Goal: Task Accomplishment & Management: Manage account settings

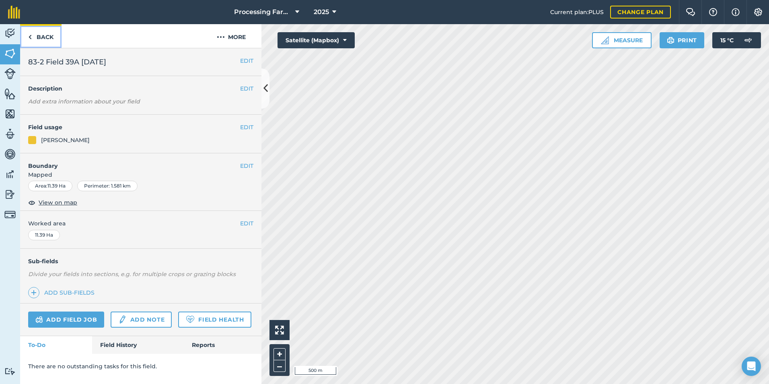
click at [43, 37] on link "Back" at bounding box center [40, 36] width 41 height 24
click at [54, 31] on link "Back" at bounding box center [40, 36] width 41 height 24
click at [53, 32] on link "Back" at bounding box center [40, 36] width 41 height 24
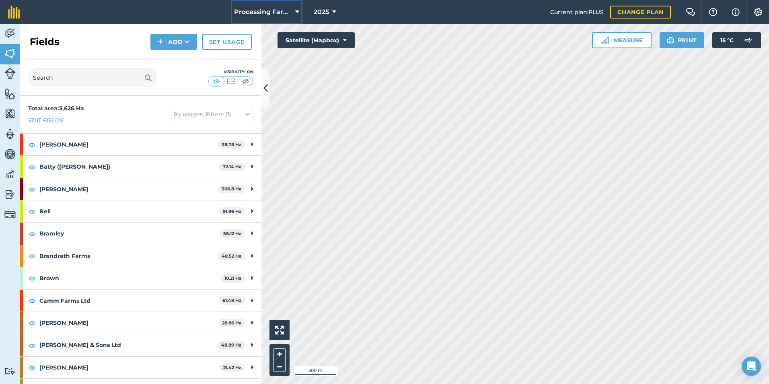
click at [301, 7] on button "Processing Farms" at bounding box center [267, 12] width 72 height 24
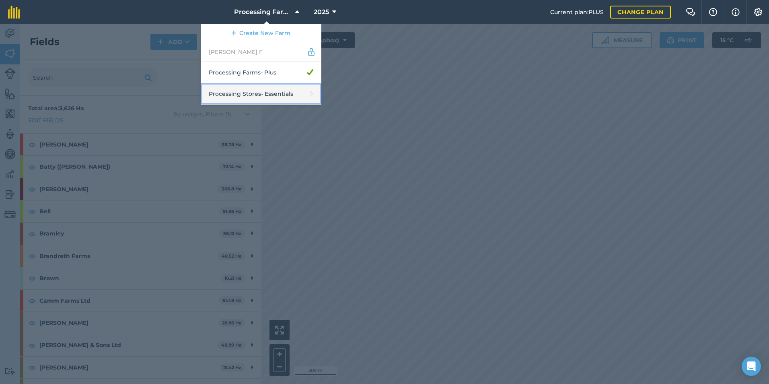
click at [269, 88] on link "Processing Stores - Essentials" at bounding box center [261, 93] width 121 height 21
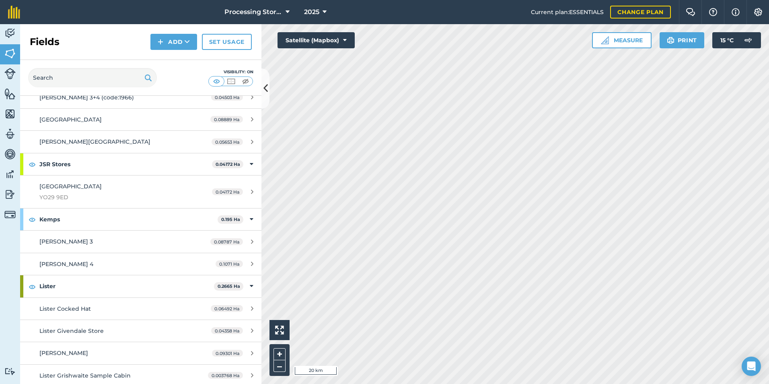
scroll to position [1166, 0]
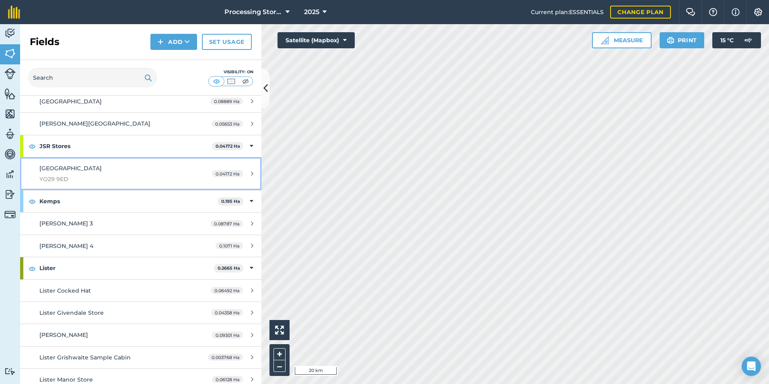
click at [78, 178] on span "YO29 9ED" at bounding box center [114, 178] width 151 height 9
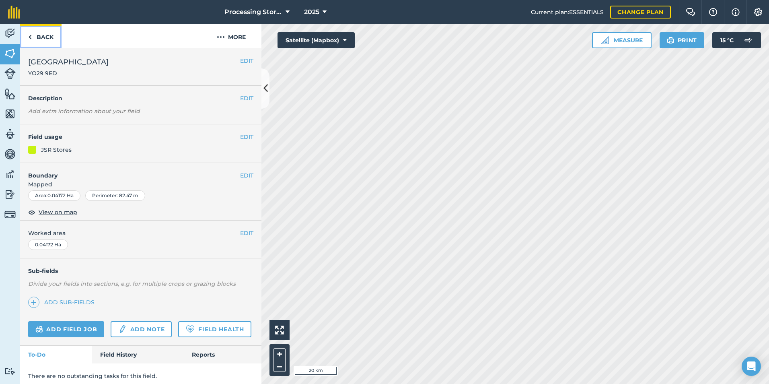
click at [42, 36] on link "Back" at bounding box center [40, 36] width 41 height 24
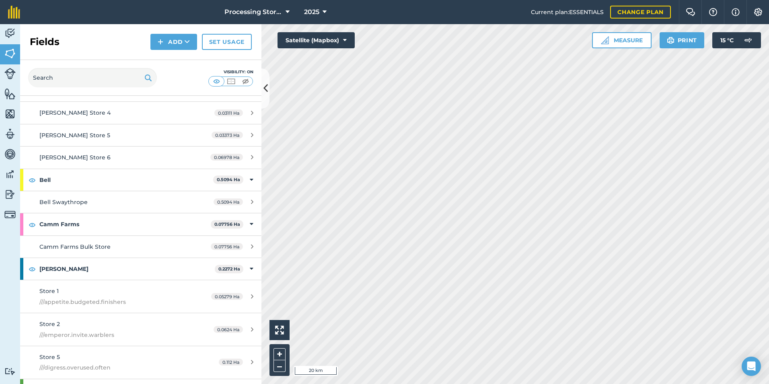
scroll to position [80, 0]
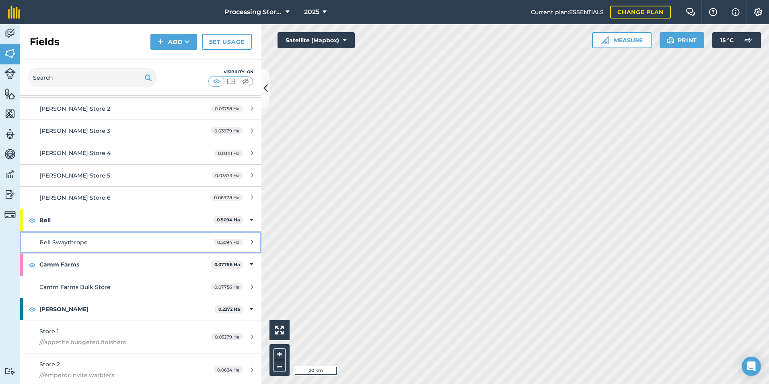
click at [116, 233] on link "Bell Swaythrope 0.5094 Ha" at bounding box center [140, 242] width 241 height 22
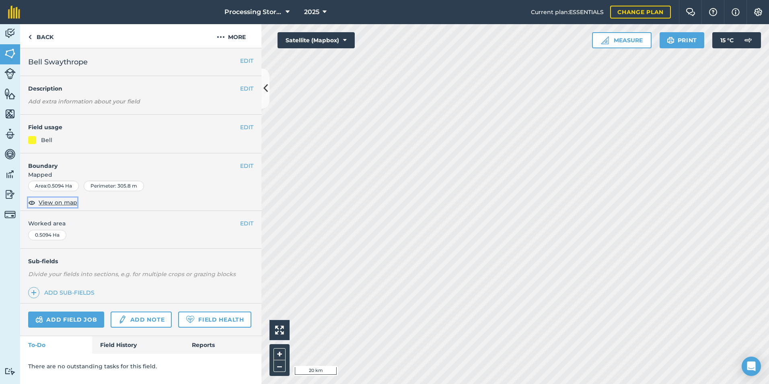
click at [40, 205] on span "View on map" at bounding box center [58, 202] width 39 height 9
click at [41, 36] on link "Back" at bounding box center [40, 36] width 41 height 24
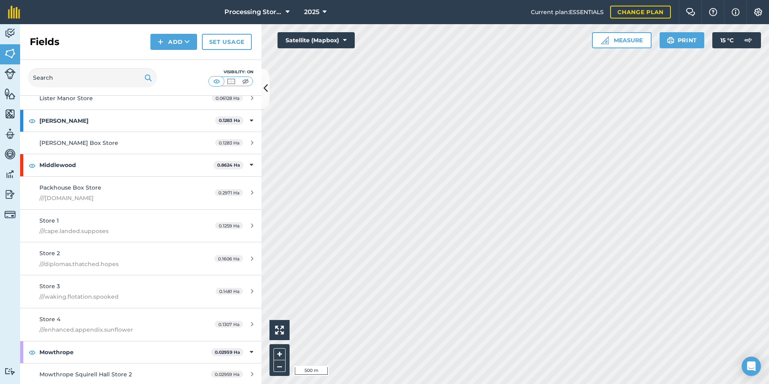
scroll to position [1447, 0]
click at [150, 220] on div "Store 1 ///cape.landed.supposes" at bounding box center [114, 226] width 151 height 20
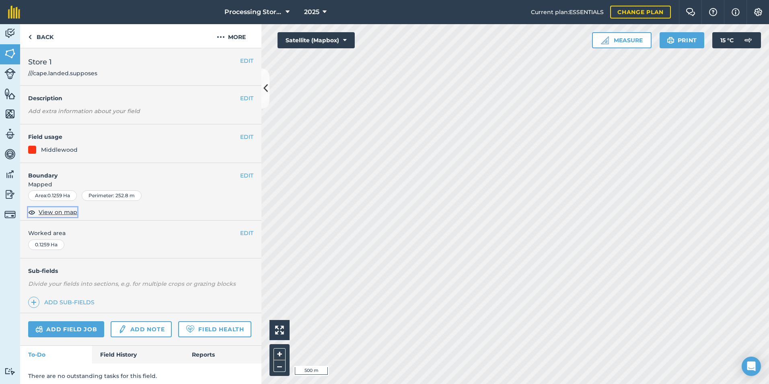
click at [56, 210] on span "View on map" at bounding box center [58, 211] width 39 height 9
click at [57, 42] on link "Back" at bounding box center [40, 36] width 41 height 24
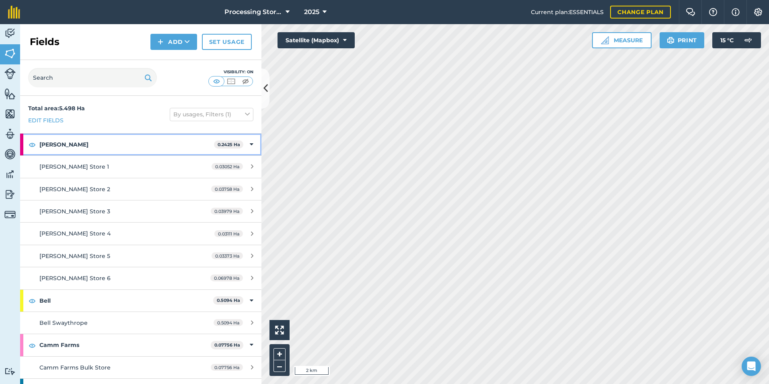
click at [131, 138] on strong "[PERSON_NAME]" at bounding box center [126, 144] width 174 height 22
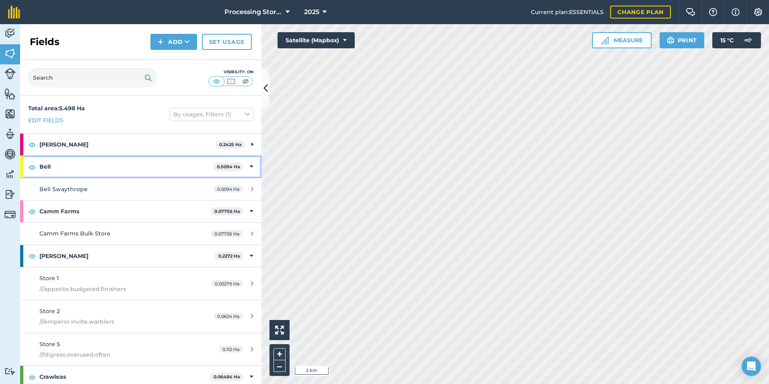
click at [132, 170] on strong "Bell" at bounding box center [126, 167] width 174 height 22
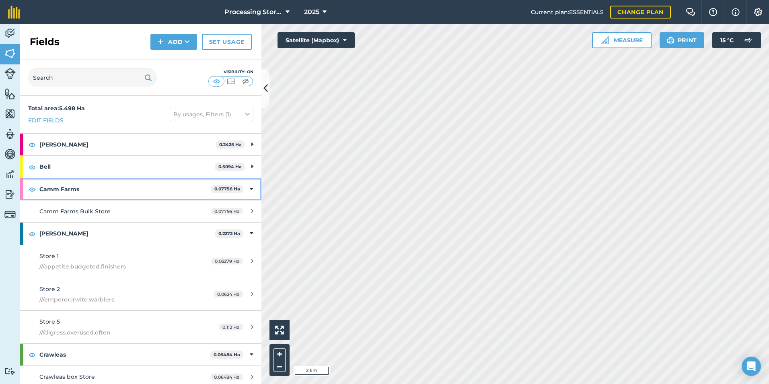
click at [129, 180] on strong "Camm Farms" at bounding box center [124, 189] width 171 height 22
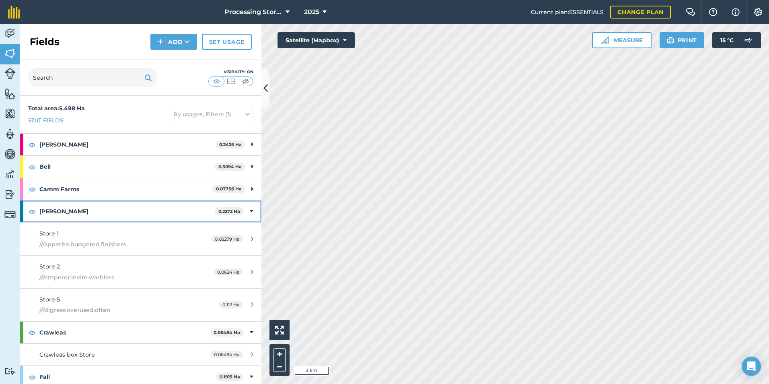
click at [129, 208] on strong "[PERSON_NAME]" at bounding box center [126, 211] width 175 height 22
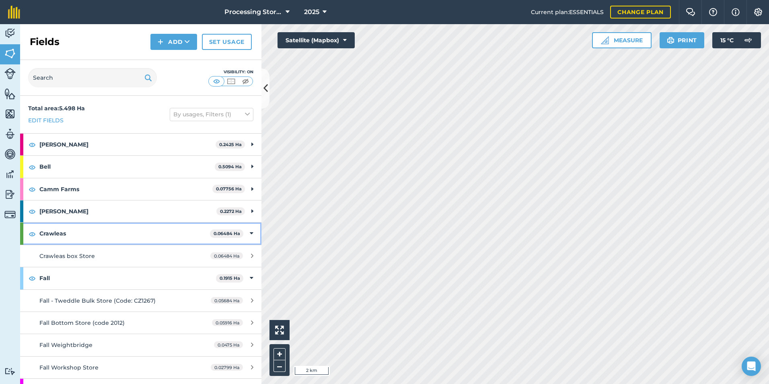
click at [125, 234] on strong "Crawleas" at bounding box center [124, 233] width 170 height 22
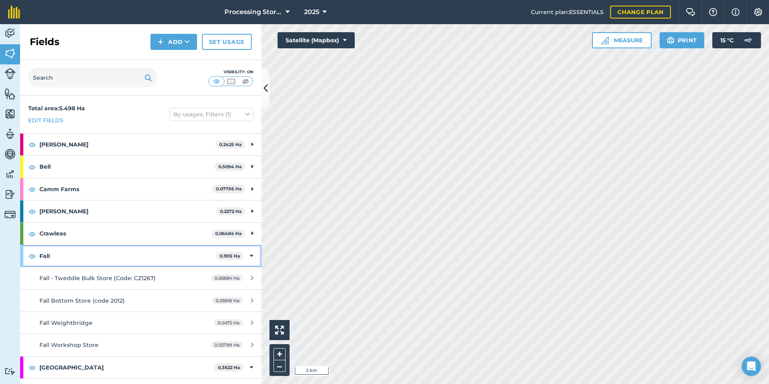
click at [113, 259] on strong "Fall" at bounding box center [127, 256] width 177 height 22
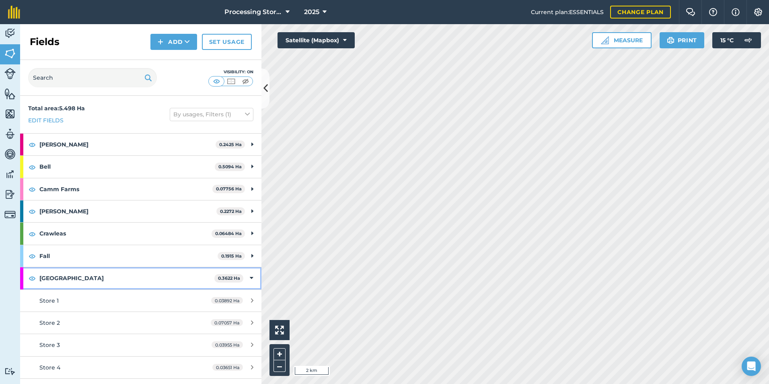
click at [114, 274] on strong "[GEOGRAPHIC_DATA]" at bounding box center [126, 278] width 175 height 22
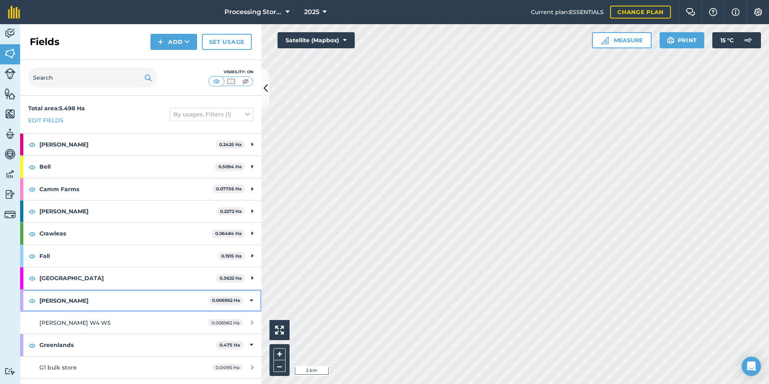
click at [106, 298] on strong "[PERSON_NAME]" at bounding box center [123, 300] width 169 height 22
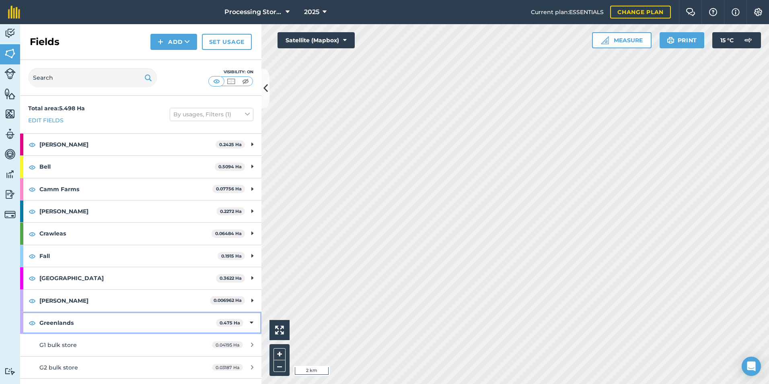
click at [99, 314] on strong "Greenlands" at bounding box center [127, 323] width 177 height 22
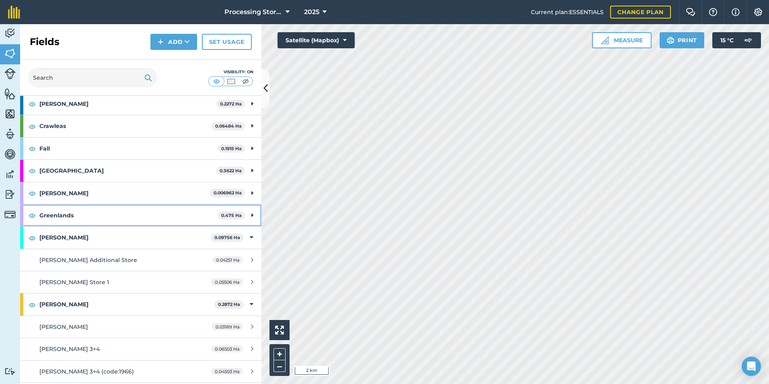
scroll to position [121, 0]
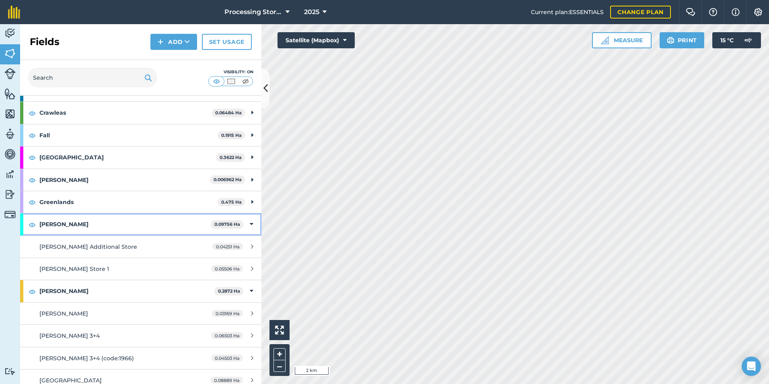
click at [83, 221] on strong "[PERSON_NAME]" at bounding box center [124, 224] width 171 height 22
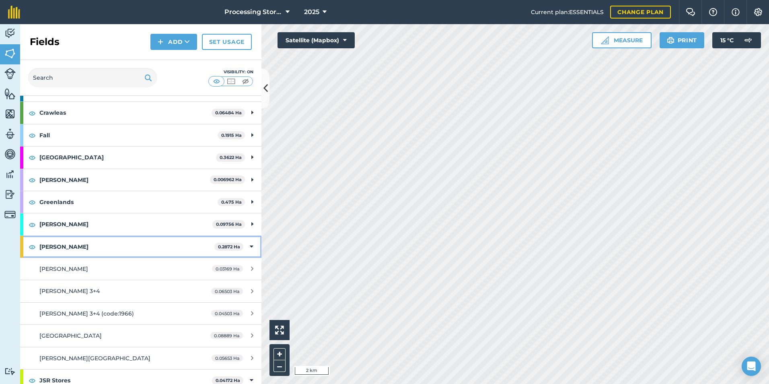
click at [83, 245] on strong "[PERSON_NAME]" at bounding box center [126, 247] width 175 height 22
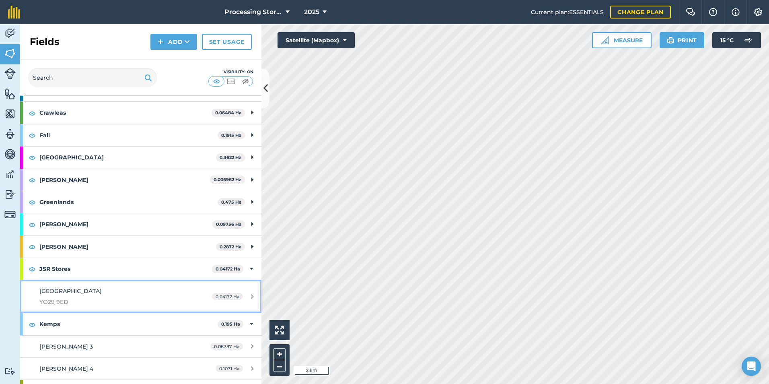
click at [82, 293] on div "Southburn YO29 9ED" at bounding box center [114, 296] width 151 height 20
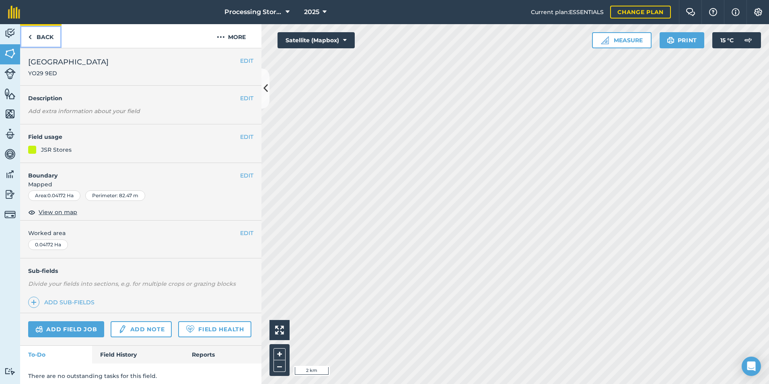
click at [49, 36] on link "Back" at bounding box center [40, 36] width 41 height 24
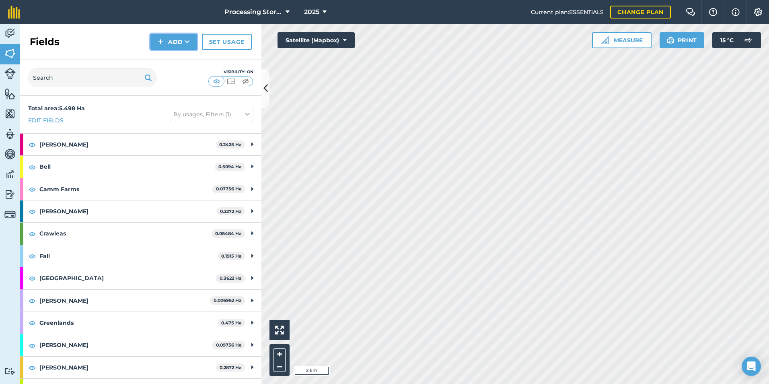
click at [157, 36] on button "Add" at bounding box center [173, 42] width 47 height 16
click at [163, 63] on link "Draw" at bounding box center [174, 60] width 44 height 18
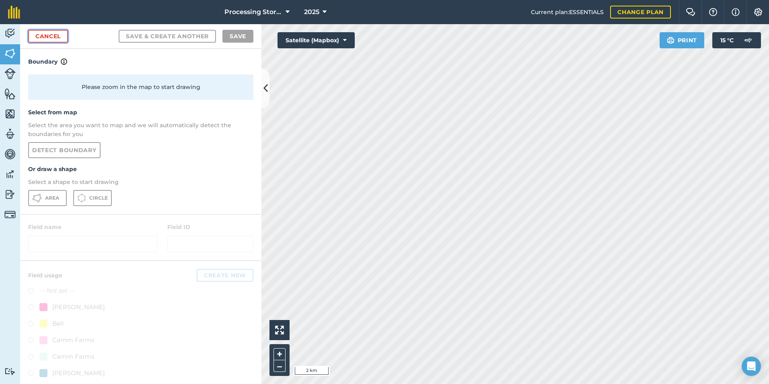
click at [51, 36] on link "Cancel" at bounding box center [48, 36] width 40 height 13
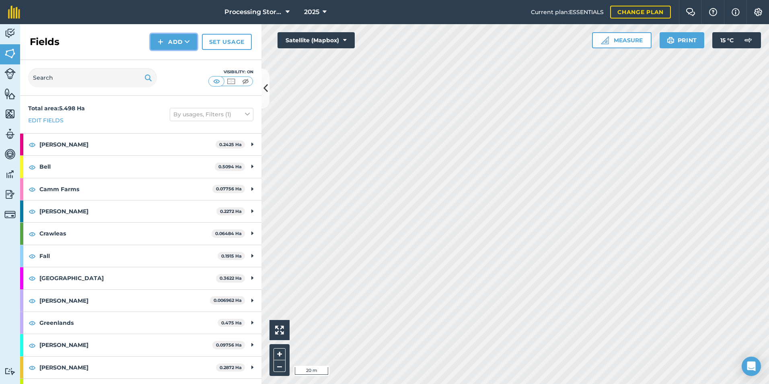
click at [178, 40] on button "Add" at bounding box center [173, 42] width 47 height 16
click at [176, 56] on link "Draw" at bounding box center [174, 60] width 44 height 18
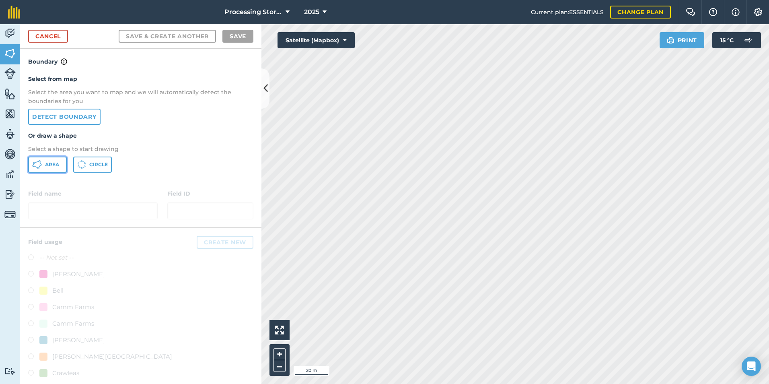
click at [46, 169] on button "Area" at bounding box center [47, 164] width 39 height 16
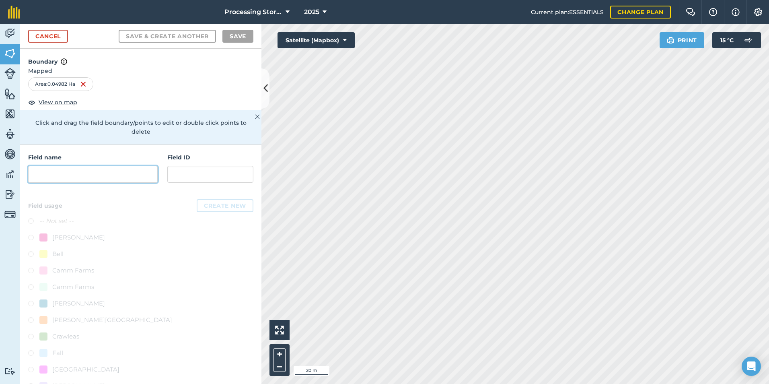
click at [67, 166] on input "text" at bounding box center [92, 174] width 129 height 17
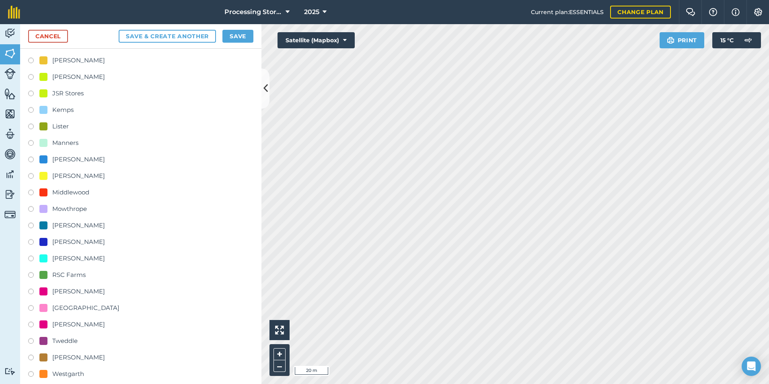
scroll to position [394, 0]
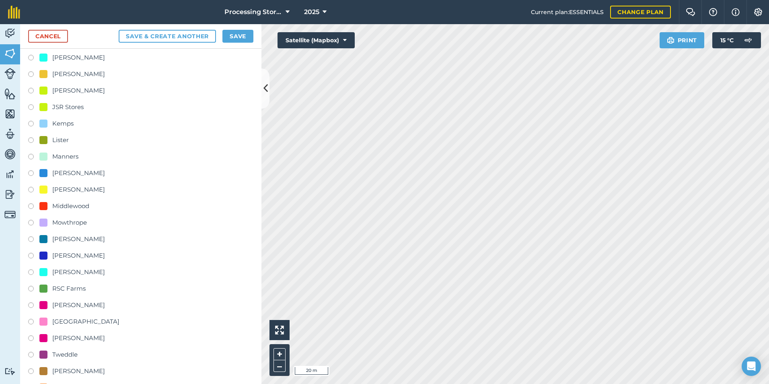
type input "JSR Gomary Store"
click at [33, 106] on label at bounding box center [33, 108] width 11 height 8
radio input "true"
click at [225, 38] on button "Save" at bounding box center [237, 36] width 31 height 13
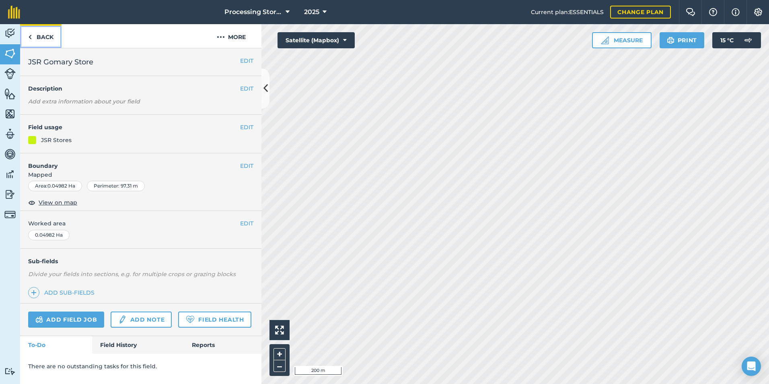
click at [32, 37] on link "Back" at bounding box center [40, 36] width 41 height 24
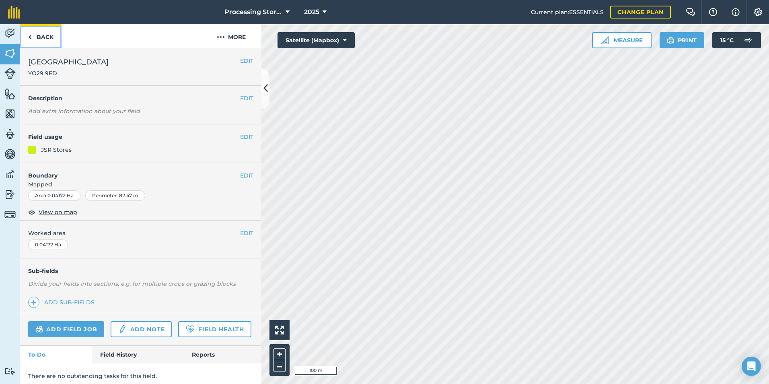
click at [43, 42] on link "Back" at bounding box center [40, 36] width 41 height 24
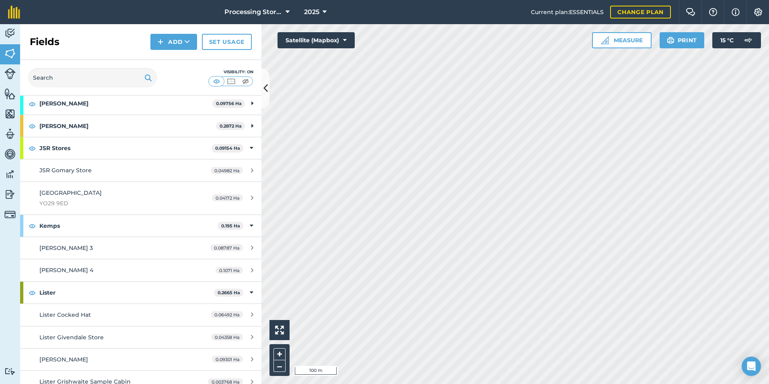
scroll to position [201, 0]
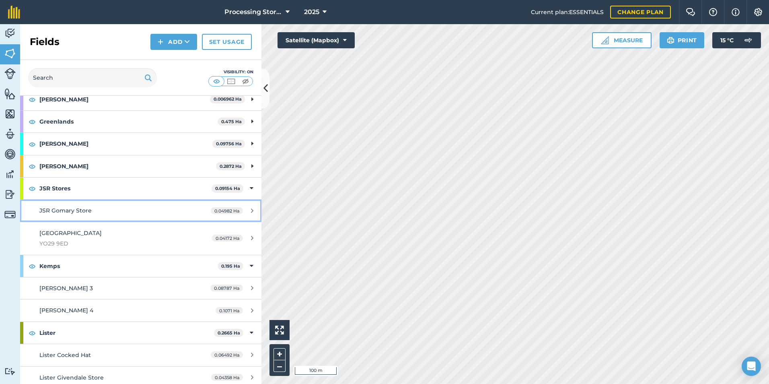
click at [99, 211] on div "JSR Gomary Store" at bounding box center [114, 210] width 151 height 9
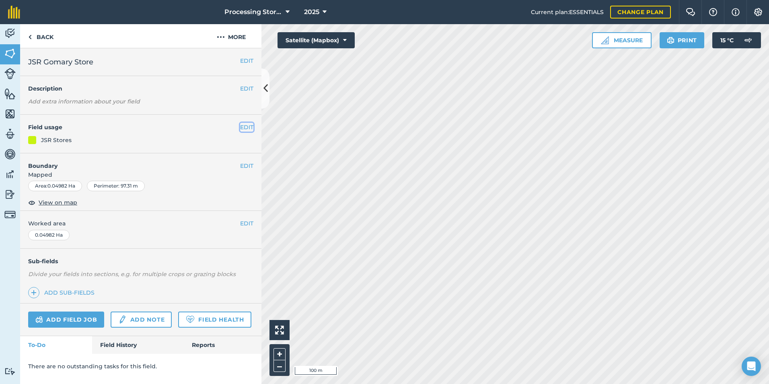
click at [244, 125] on button "EDIT" at bounding box center [246, 127] width 13 height 9
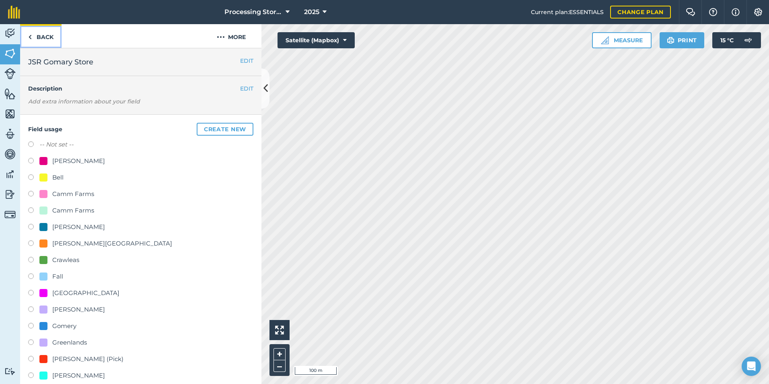
click at [44, 34] on link "Back" at bounding box center [40, 36] width 41 height 24
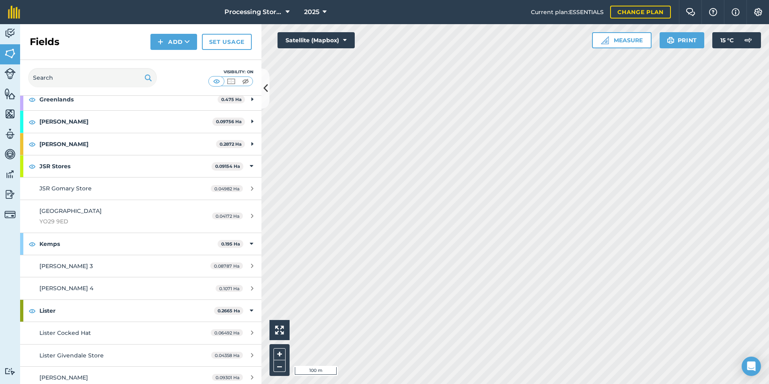
scroll to position [179, 0]
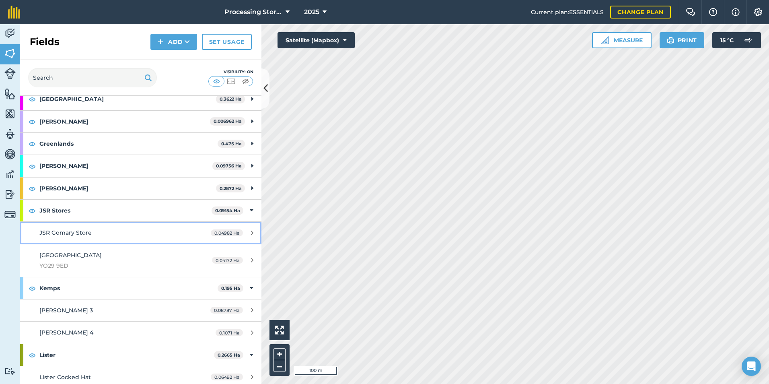
click at [126, 234] on div "JSR Gomary Store" at bounding box center [114, 232] width 151 height 9
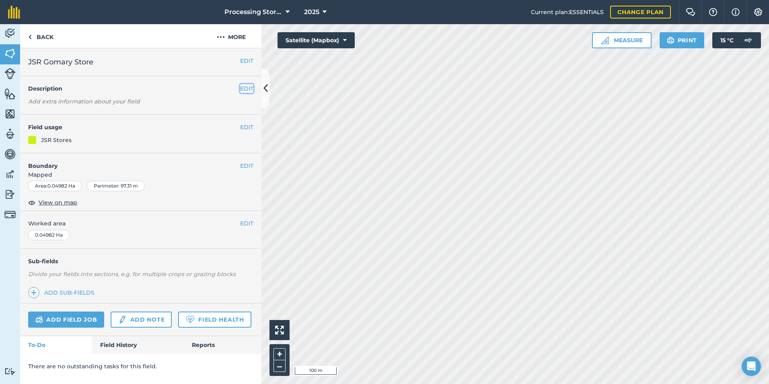
click at [245, 85] on button "EDIT" at bounding box center [246, 88] width 13 height 9
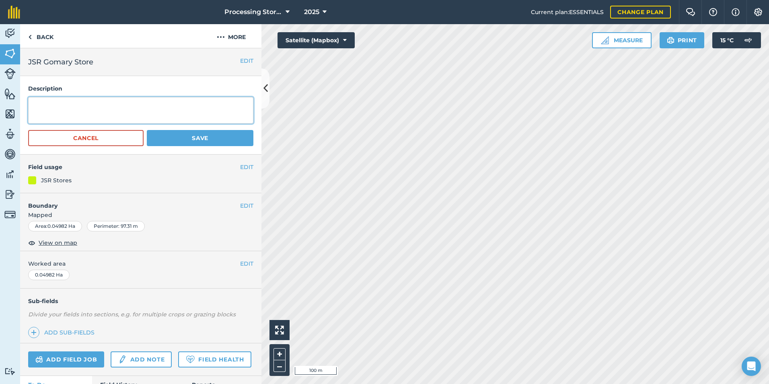
click at [90, 101] on textarea at bounding box center [140, 110] width 225 height 27
type textarea "HU17 7NJ"
click at [159, 133] on button "Save" at bounding box center [200, 138] width 107 height 16
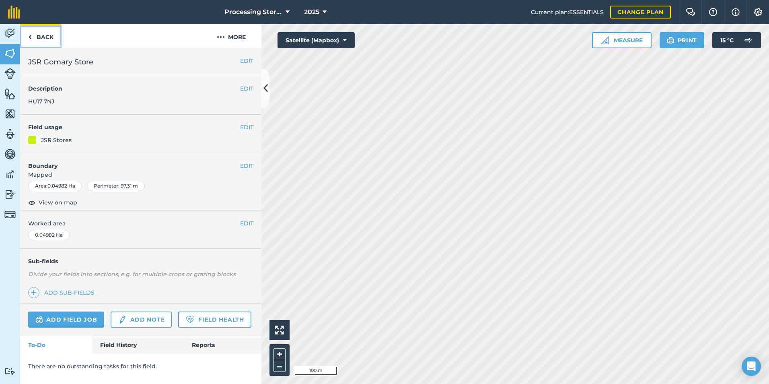
click at [49, 37] on link "Back" at bounding box center [40, 36] width 41 height 24
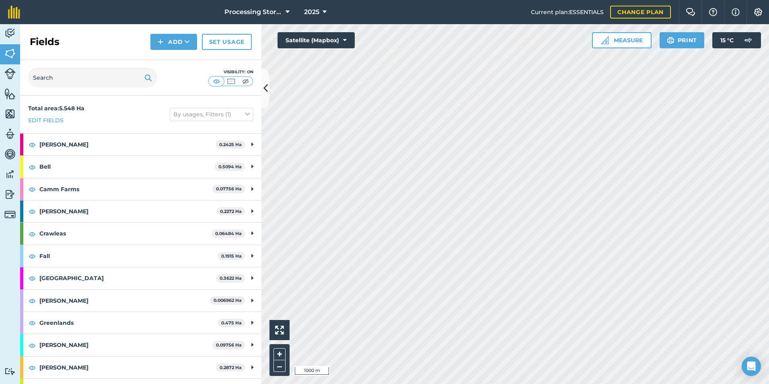
scroll to position [40, 0]
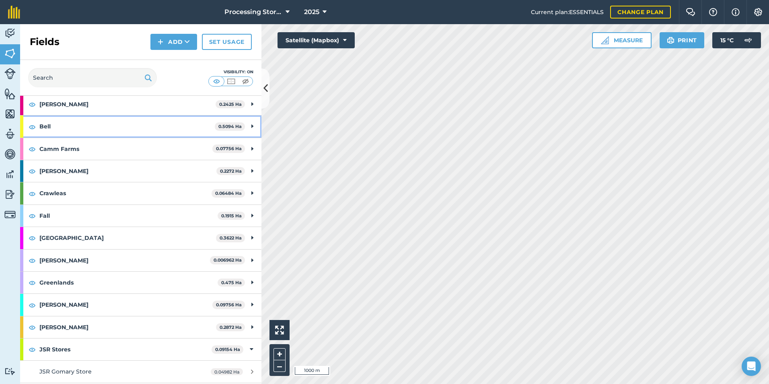
click at [109, 123] on strong "Bell" at bounding box center [126, 126] width 175 height 22
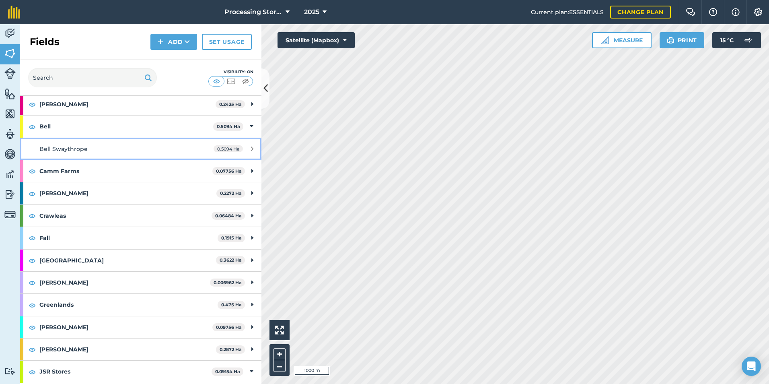
click at [99, 148] on div "Bell Swaythrope" at bounding box center [114, 148] width 151 height 9
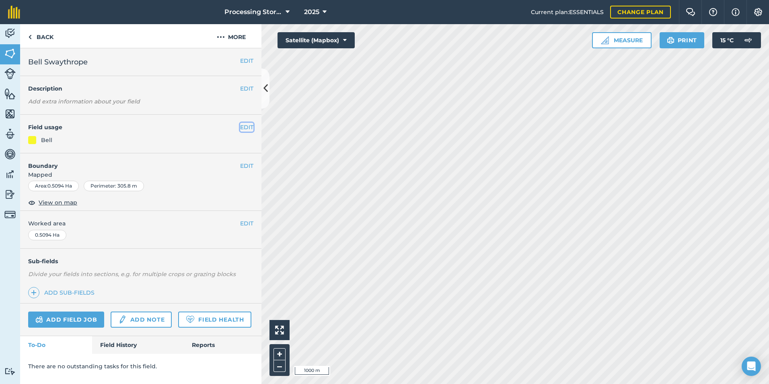
click at [245, 125] on button "EDIT" at bounding box center [246, 127] width 13 height 9
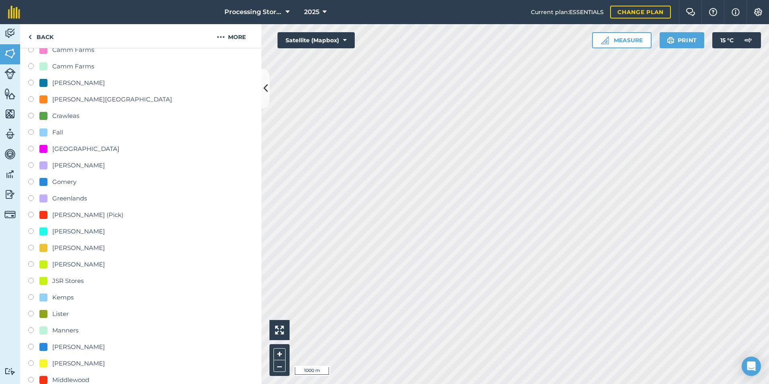
scroll to position [161, 0]
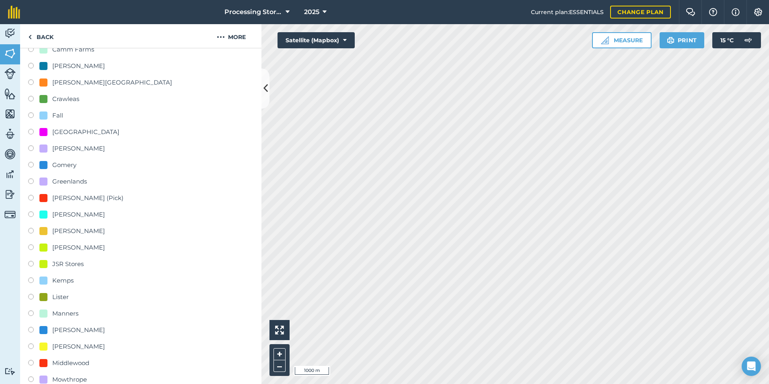
click at [65, 265] on div "JSR Stores" at bounding box center [67, 264] width 31 height 10
radio input "true"
radio input "false"
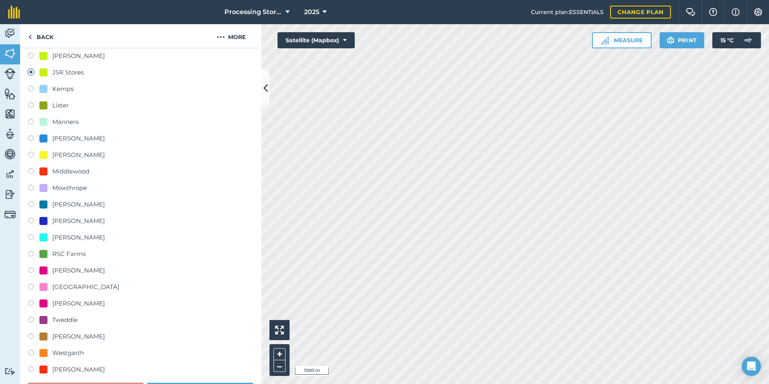
scroll to position [442, 0]
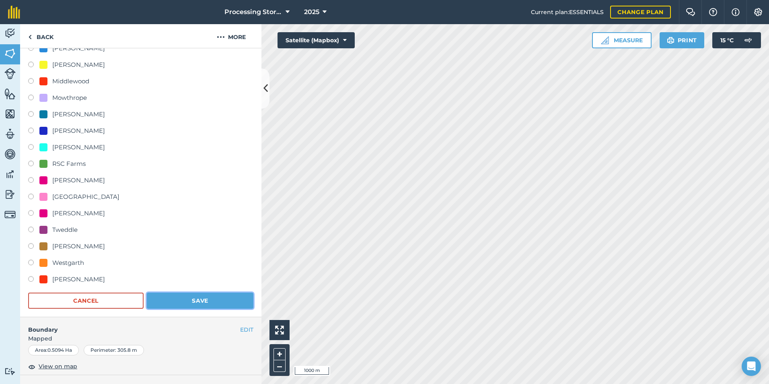
click at [199, 296] on button "Save" at bounding box center [200, 300] width 107 height 16
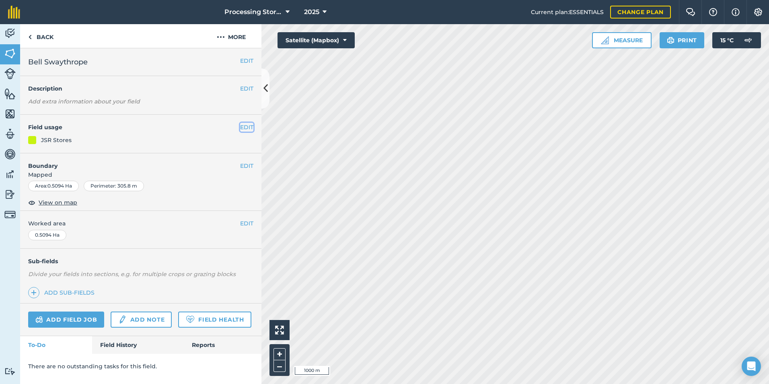
click at [241, 124] on button "EDIT" at bounding box center [246, 127] width 13 height 9
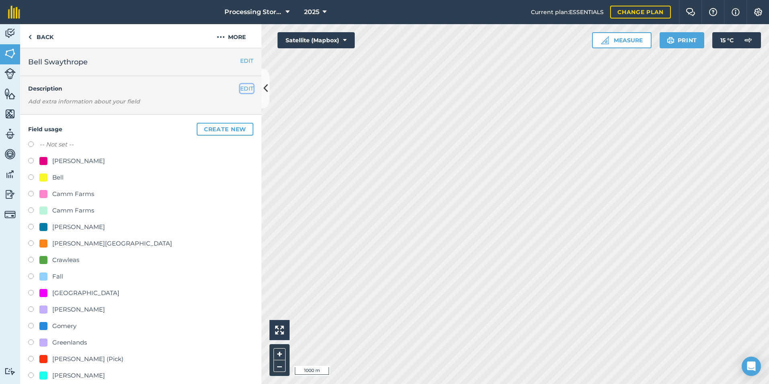
click at [245, 89] on button "EDIT" at bounding box center [246, 88] width 13 height 9
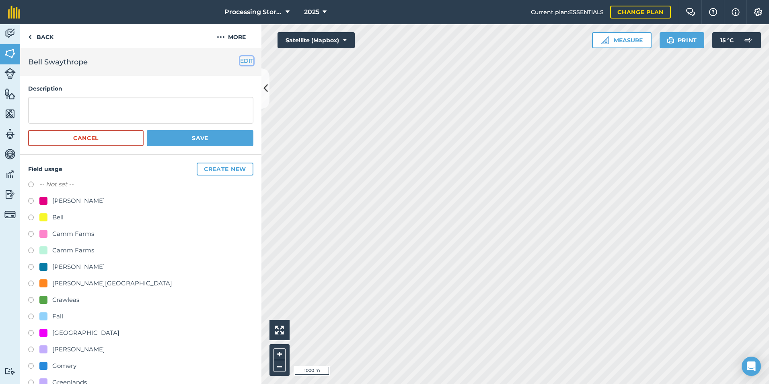
click at [244, 62] on button "EDIT" at bounding box center [246, 60] width 13 height 9
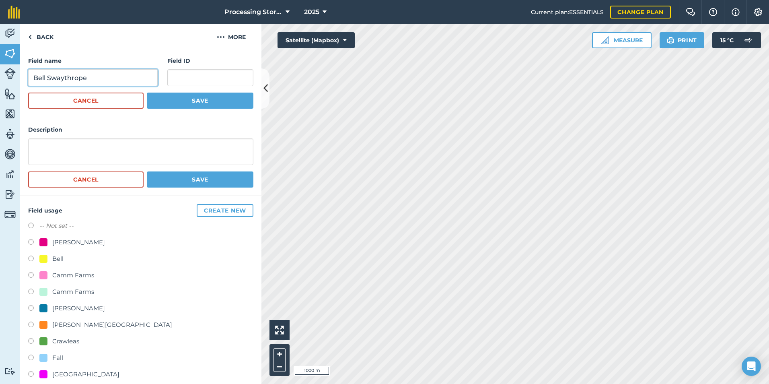
click at [47, 75] on input "Bell Swaythrope" at bounding box center [92, 77] width 129 height 17
type input "JSR Swaythrope"
click at [191, 103] on button "Save" at bounding box center [200, 100] width 107 height 16
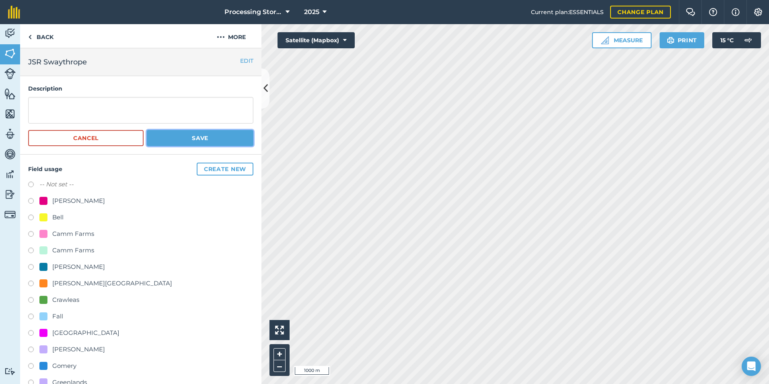
click at [183, 137] on button "Save" at bounding box center [200, 138] width 107 height 16
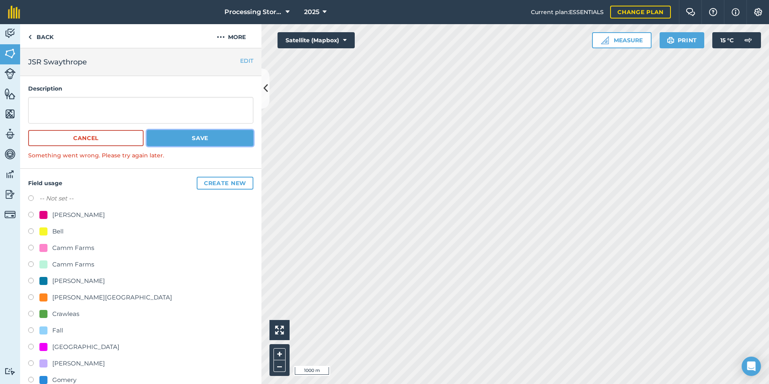
click at [170, 137] on button "Save" at bounding box center [200, 138] width 107 height 16
click at [64, 140] on button "Cancel" at bounding box center [85, 138] width 115 height 16
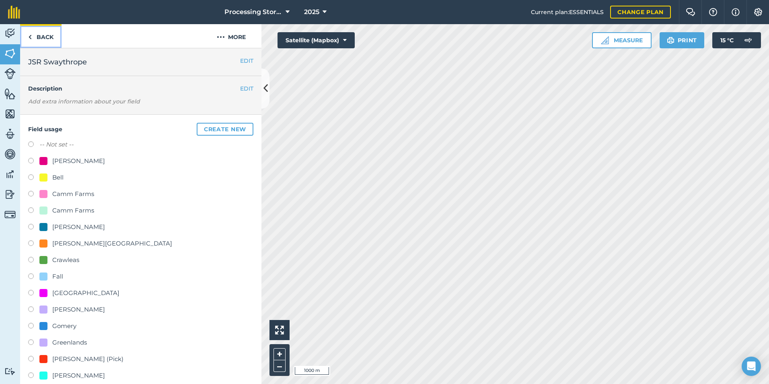
click at [39, 43] on link "Back" at bounding box center [40, 36] width 41 height 24
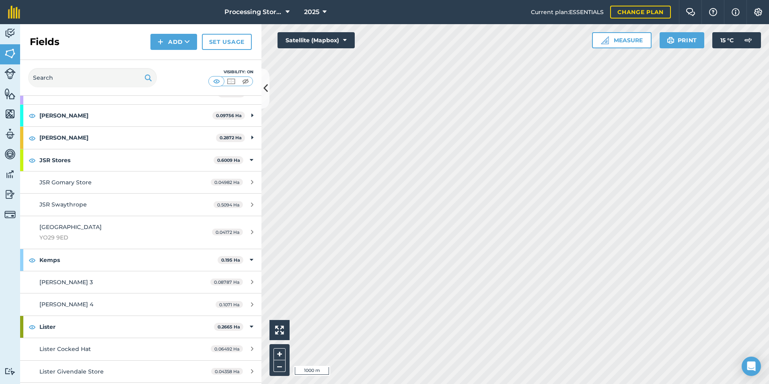
scroll to position [201, 0]
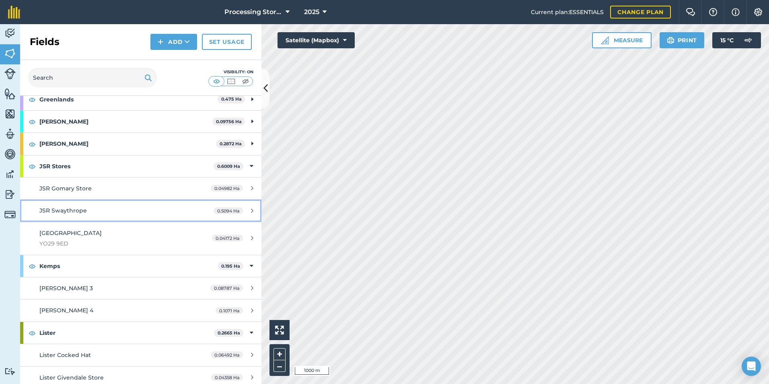
click at [81, 209] on span "JSR Swaythrope" at bounding box center [62, 210] width 47 height 7
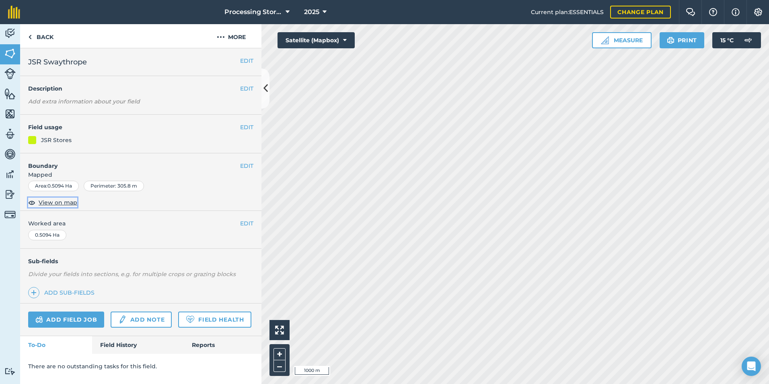
click at [53, 200] on span "View on map" at bounding box center [58, 202] width 39 height 9
click at [242, 224] on button "EDIT" at bounding box center [246, 223] width 13 height 9
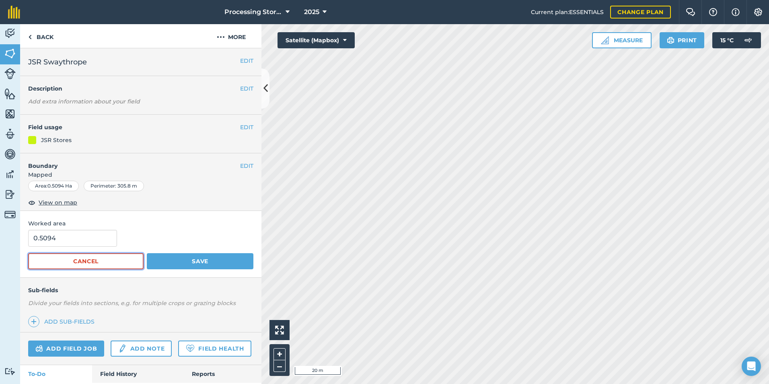
click at [104, 261] on button "Cancel" at bounding box center [85, 261] width 115 height 16
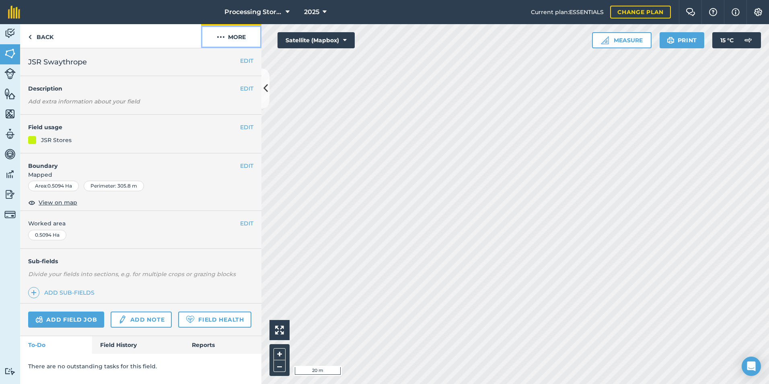
click at [222, 30] on button "More" at bounding box center [231, 36] width 60 height 24
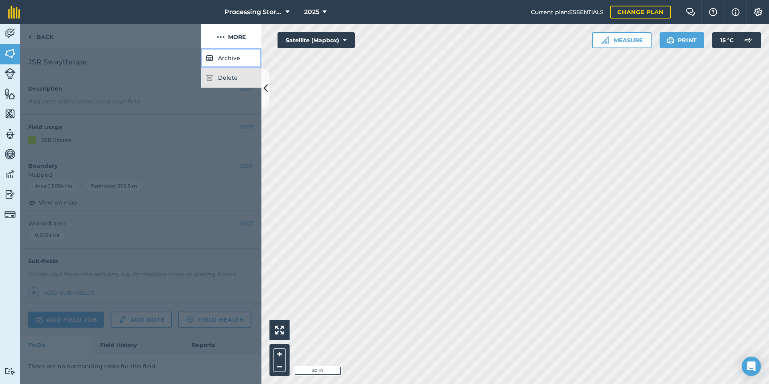
click at [227, 68] on button "Archive" at bounding box center [231, 58] width 60 height 20
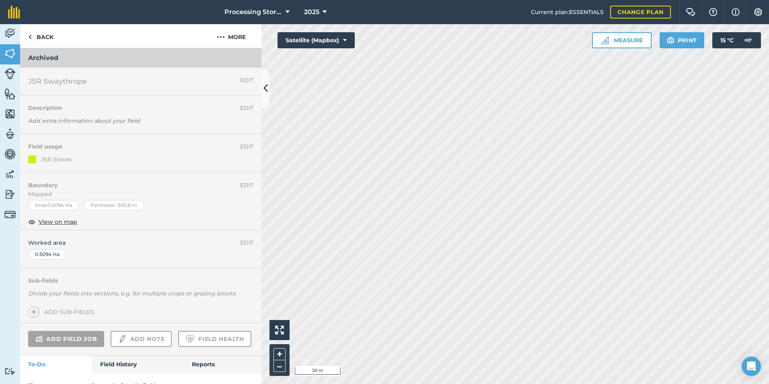
click at [228, 78] on h2 "JSR Swaythrope" at bounding box center [134, 81] width 212 height 11
click at [230, 39] on button "More" at bounding box center [231, 36] width 60 height 24
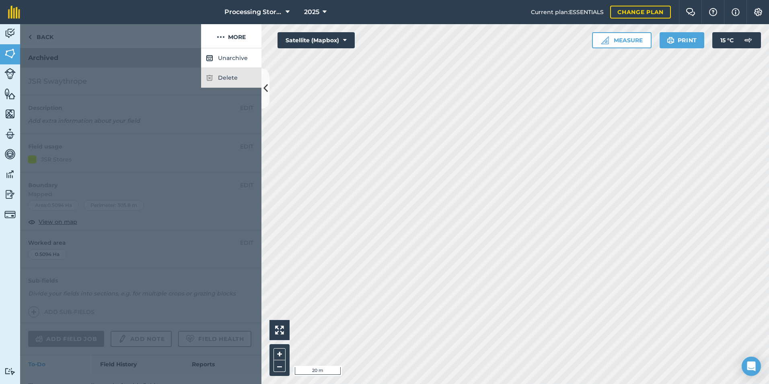
click at [231, 77] on div "Delete" at bounding box center [231, 78] width 60 height 20
click at [236, 55] on button "Unarchive" at bounding box center [231, 58] width 60 height 20
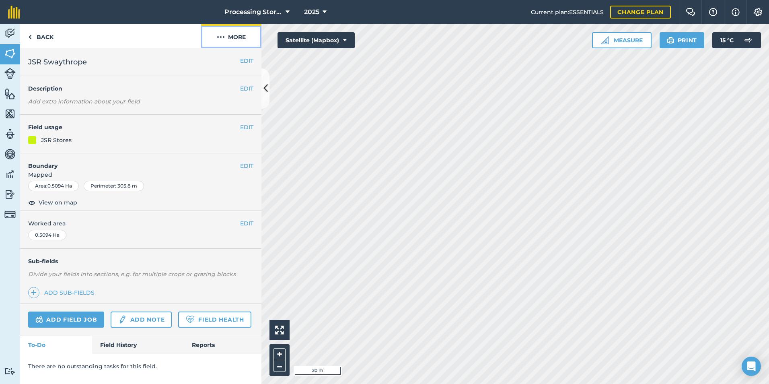
click at [225, 35] on button "More" at bounding box center [231, 36] width 60 height 24
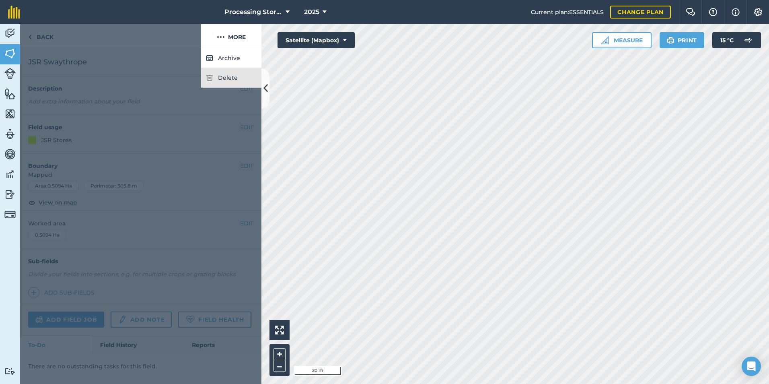
click at [225, 81] on div "Delete" at bounding box center [231, 78] width 60 height 20
click at [169, 42] on div at bounding box center [110, 36] width 181 height 24
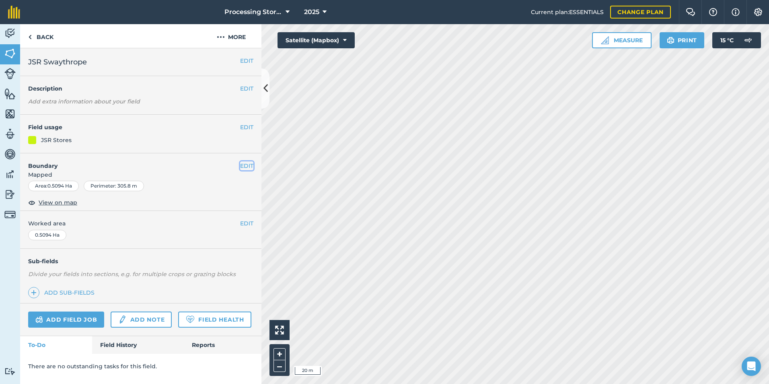
click at [240, 164] on button "EDIT" at bounding box center [246, 165] width 13 height 9
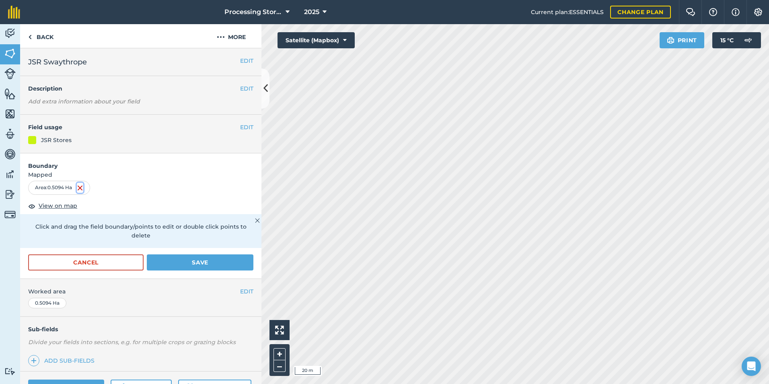
click at [80, 185] on img at bounding box center [80, 188] width 6 height 10
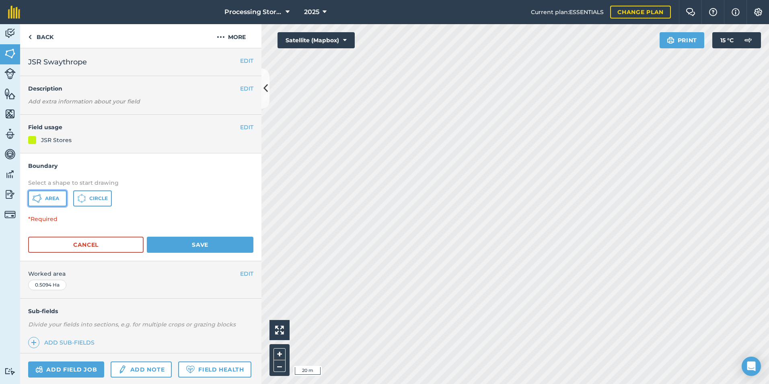
click at [45, 200] on span "Area" at bounding box center [52, 198] width 14 height 6
click at [86, 245] on button "Cancel" at bounding box center [85, 244] width 115 height 16
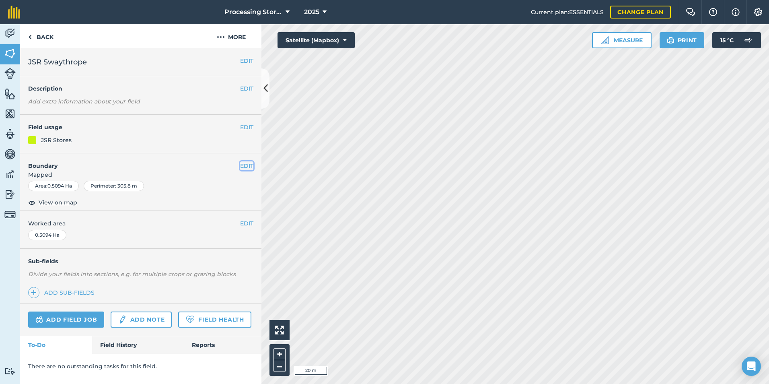
click at [246, 165] on button "EDIT" at bounding box center [246, 165] width 13 height 9
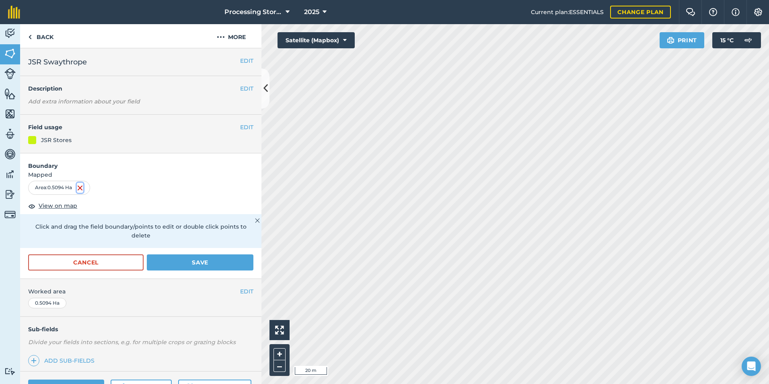
click at [80, 187] on img at bounding box center [80, 188] width 6 height 10
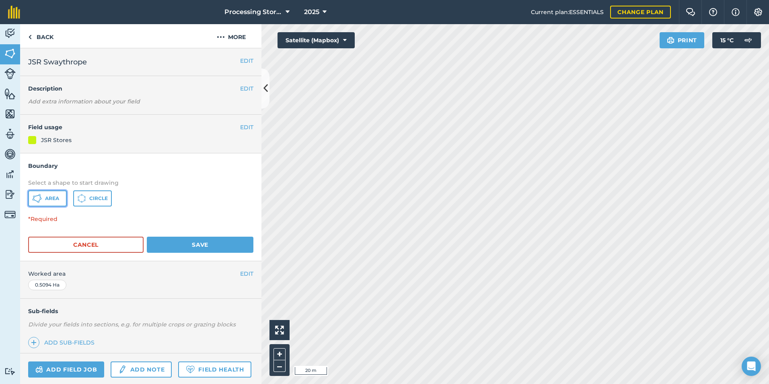
click at [42, 197] on button "Area" at bounding box center [47, 198] width 39 height 16
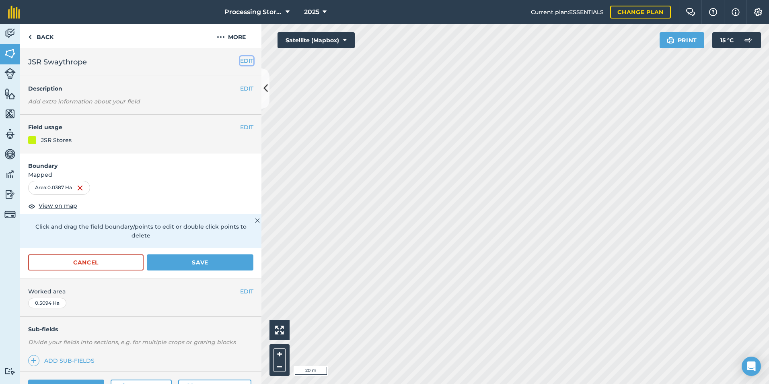
click at [240, 60] on button "EDIT" at bounding box center [246, 60] width 13 height 9
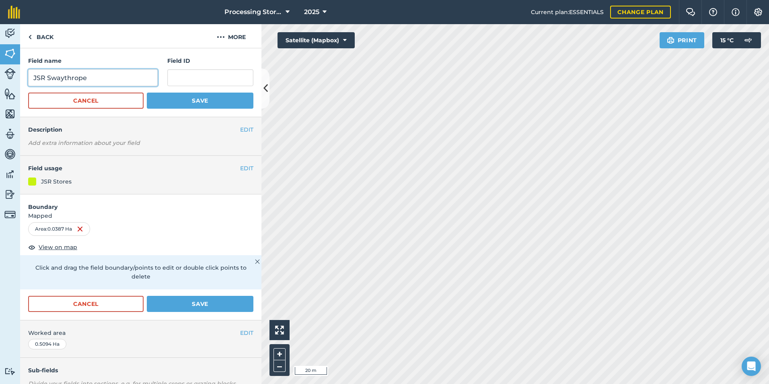
click at [133, 78] on input "JSR Swaythrope" at bounding box center [92, 77] width 129 height 17
type input "JSR Swaythrope Store 1"
click at [220, 93] on button "Save" at bounding box center [200, 100] width 107 height 16
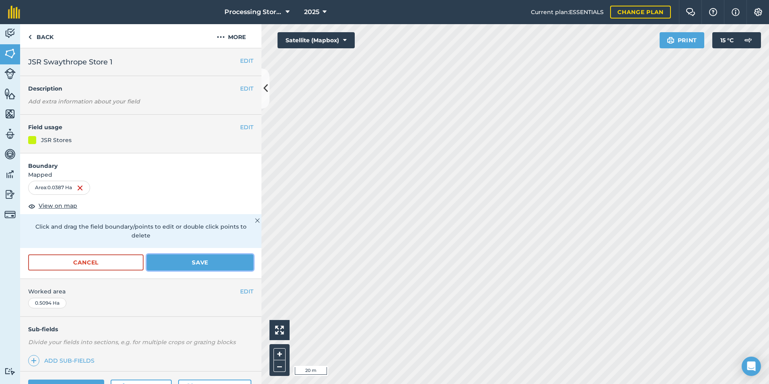
click at [210, 263] on button "Save" at bounding box center [200, 262] width 107 height 16
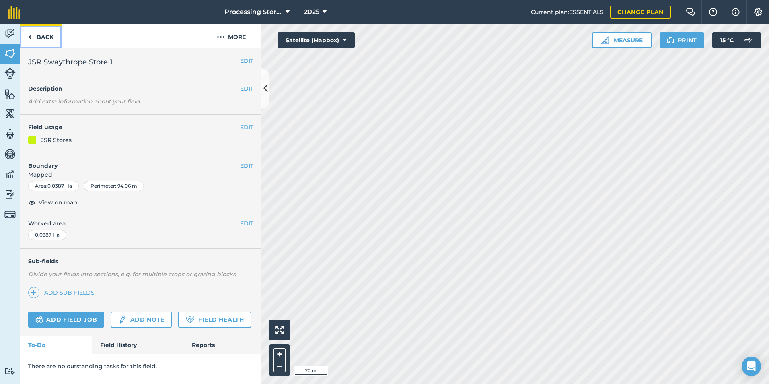
click at [48, 40] on link "Back" at bounding box center [40, 36] width 41 height 24
click at [46, 39] on link "Back" at bounding box center [40, 36] width 41 height 24
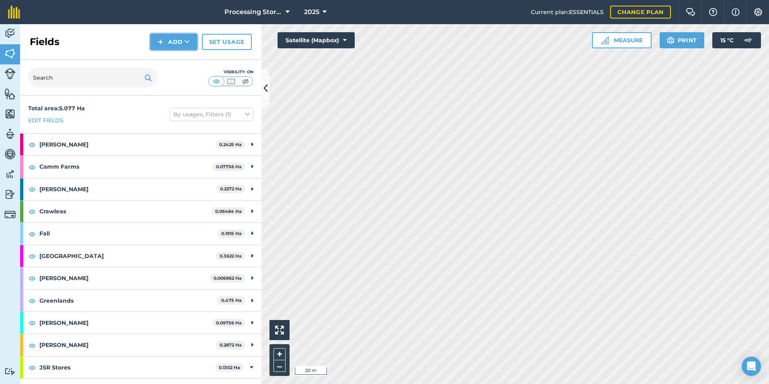
click at [167, 42] on button "Add" at bounding box center [173, 42] width 47 height 16
click at [170, 64] on link "Draw" at bounding box center [174, 60] width 44 height 18
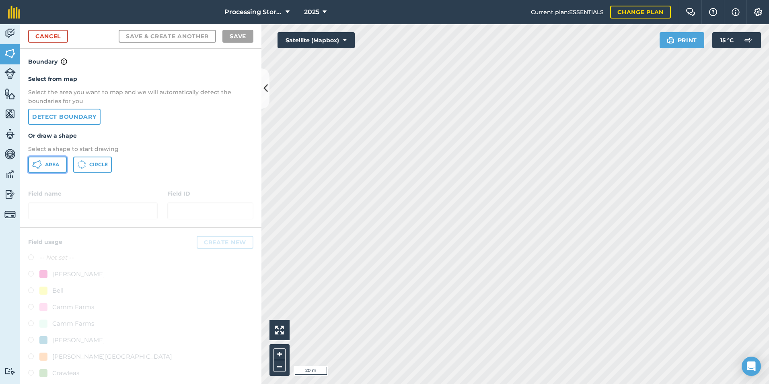
click at [43, 165] on button "Area" at bounding box center [47, 164] width 39 height 16
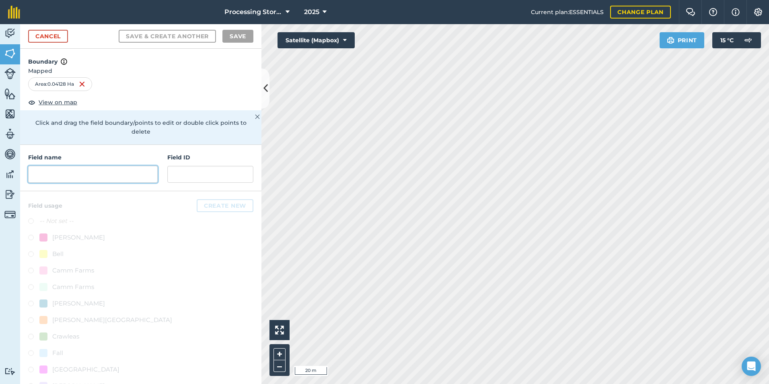
click at [88, 174] on input "text" at bounding box center [92, 174] width 129 height 17
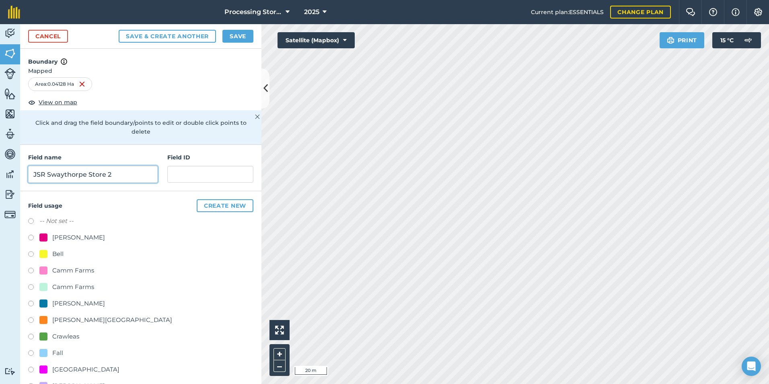
type input "JSR Swaythorpe Store 2"
click at [237, 31] on button "Save" at bounding box center [237, 36] width 31 height 13
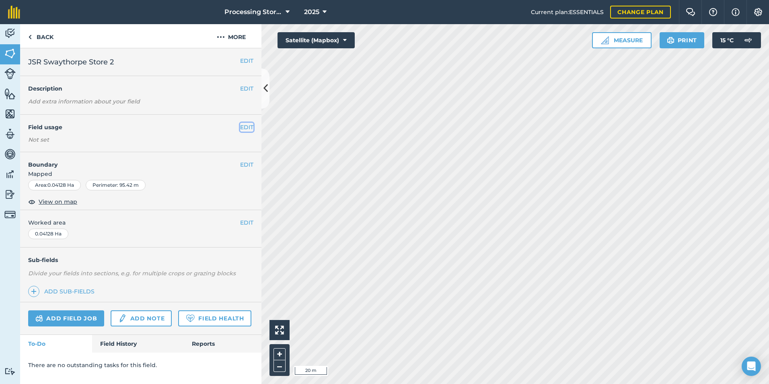
click at [244, 131] on button "EDIT" at bounding box center [246, 127] width 13 height 9
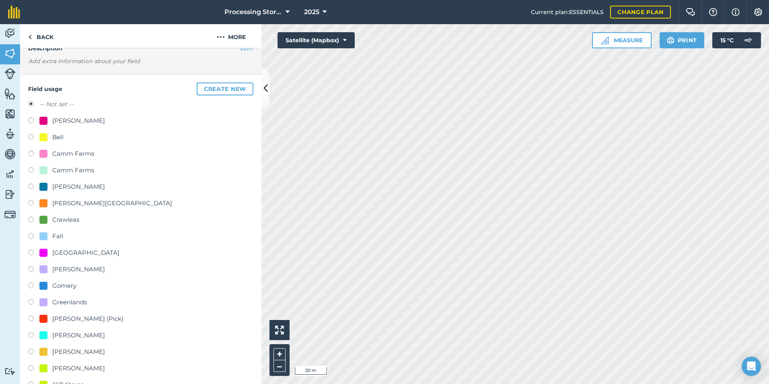
scroll to position [80, 0]
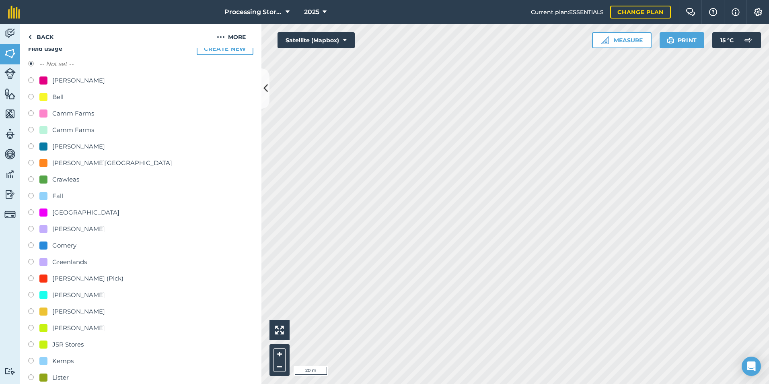
click at [32, 344] on label at bounding box center [33, 345] width 11 height 8
radio input "true"
radio input "false"
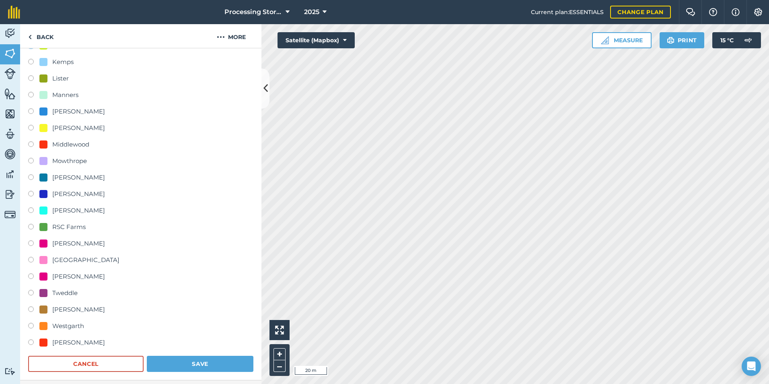
scroll to position [402, 0]
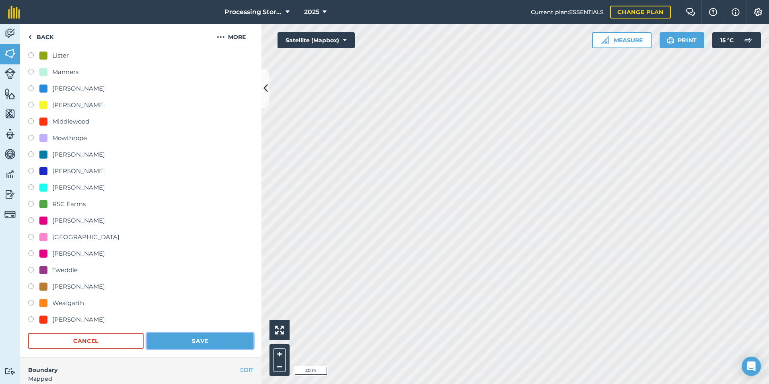
click at [188, 336] on button "Save" at bounding box center [200, 341] width 107 height 16
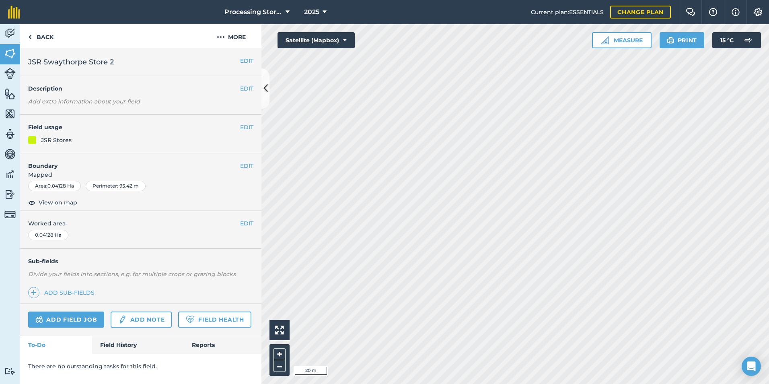
scroll to position [0, 0]
click at [37, 37] on link "Back" at bounding box center [40, 36] width 41 height 24
click at [32, 38] on link "Back" at bounding box center [40, 36] width 41 height 24
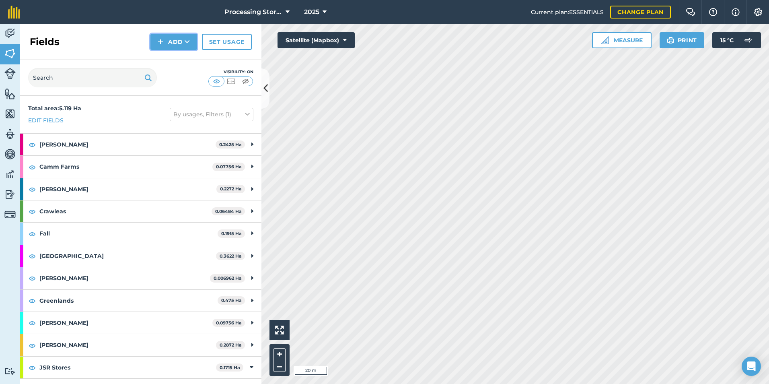
click at [174, 43] on button "Add" at bounding box center [173, 42] width 47 height 16
click at [174, 63] on link "Draw" at bounding box center [174, 60] width 44 height 18
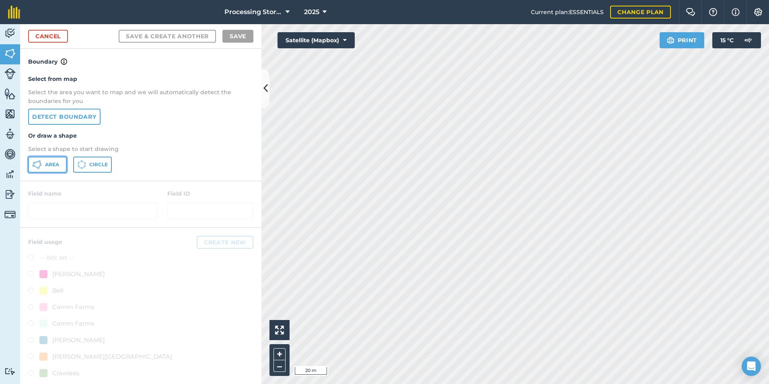
click at [57, 164] on span "Area" at bounding box center [52, 164] width 14 height 6
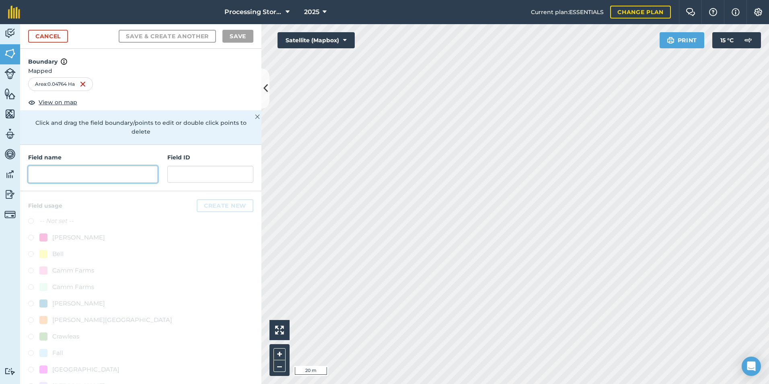
click at [75, 174] on input "text" at bounding box center [92, 174] width 129 height 17
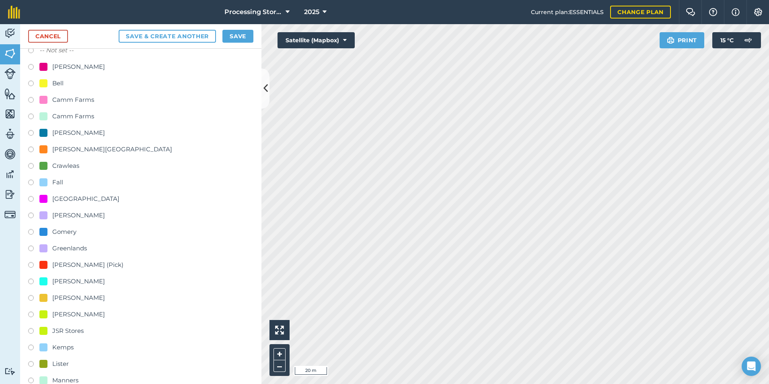
scroll to position [201, 0]
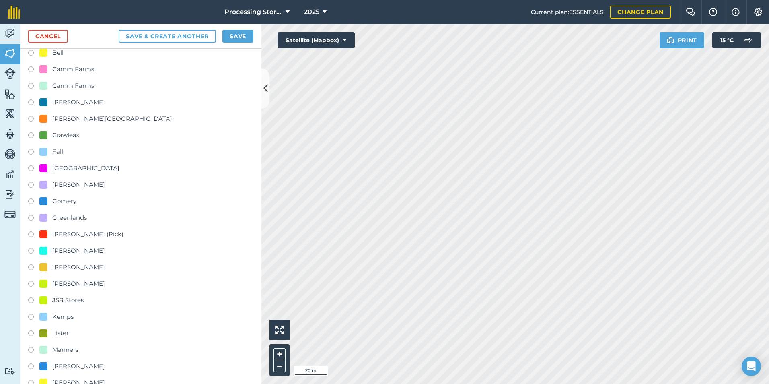
type input "JSR Swaythorpe Store 3"
click at [32, 301] on label at bounding box center [33, 301] width 11 height 8
radio input "true"
click at [236, 39] on button "Save" at bounding box center [237, 36] width 31 height 13
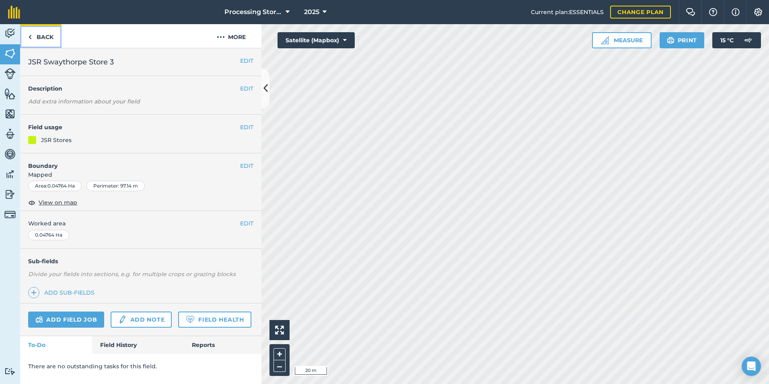
click at [48, 38] on link "Back" at bounding box center [40, 36] width 41 height 24
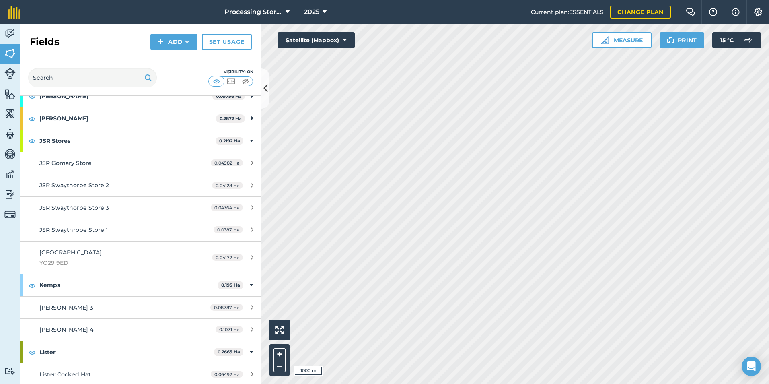
scroll to position [241, 0]
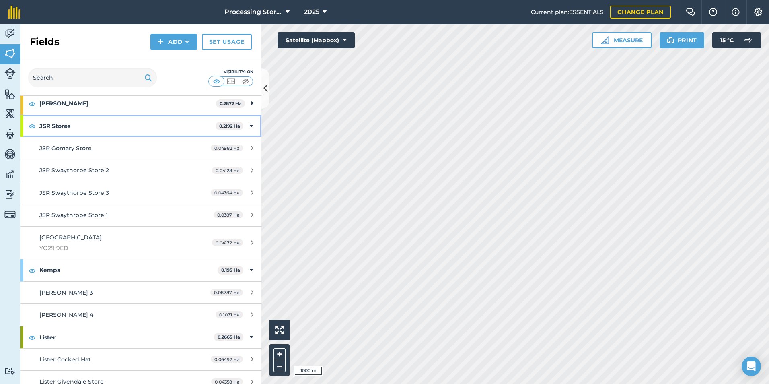
click at [122, 126] on strong "JSR Stores" at bounding box center [127, 126] width 176 height 22
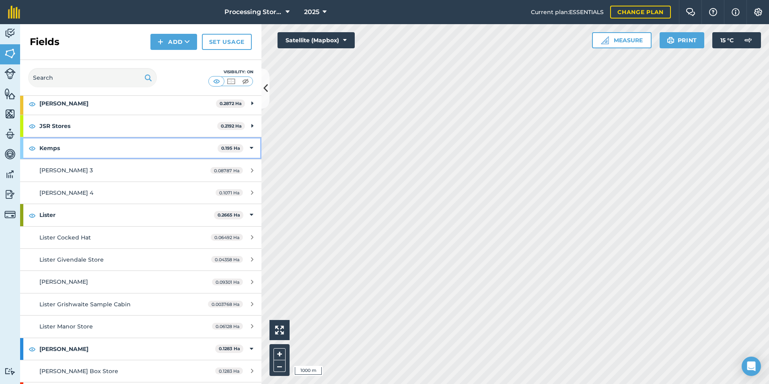
click at [122, 148] on strong "Kemps" at bounding box center [128, 148] width 178 height 22
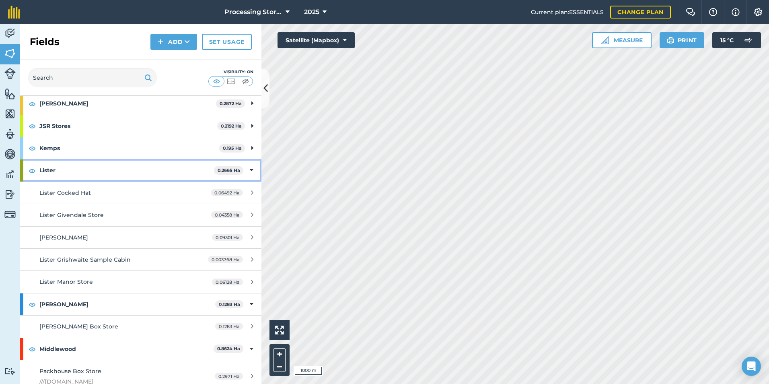
click at [115, 165] on strong "Lister" at bounding box center [126, 170] width 174 height 22
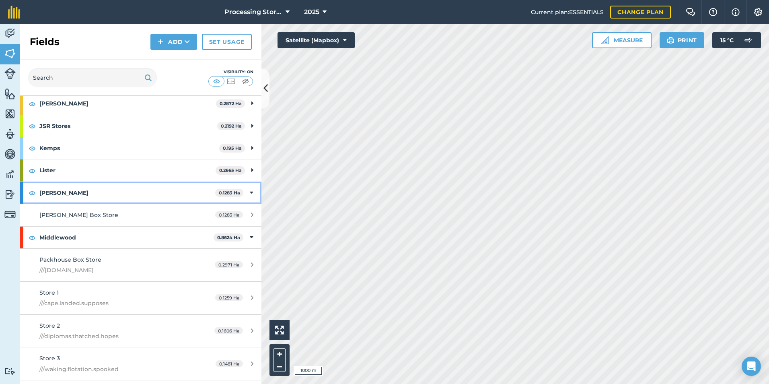
click at [111, 189] on strong "[PERSON_NAME]" at bounding box center [127, 193] width 176 height 22
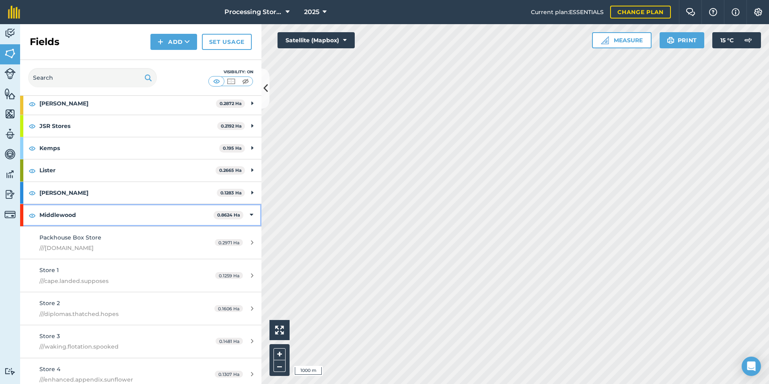
click at [105, 211] on strong "Middlewood" at bounding box center [126, 215] width 174 height 22
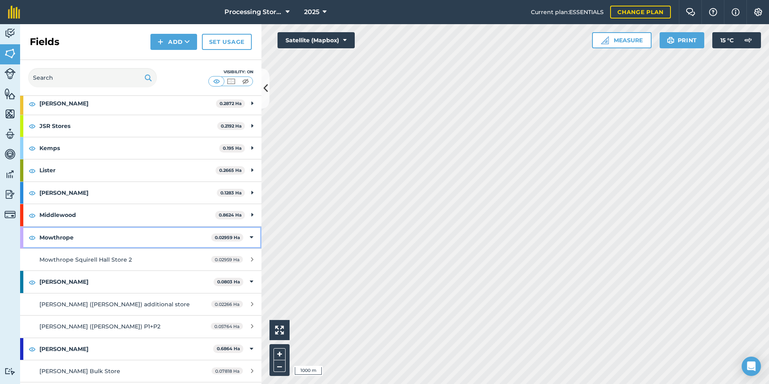
click at [91, 235] on strong "Mowthrope" at bounding box center [125, 237] width 172 height 22
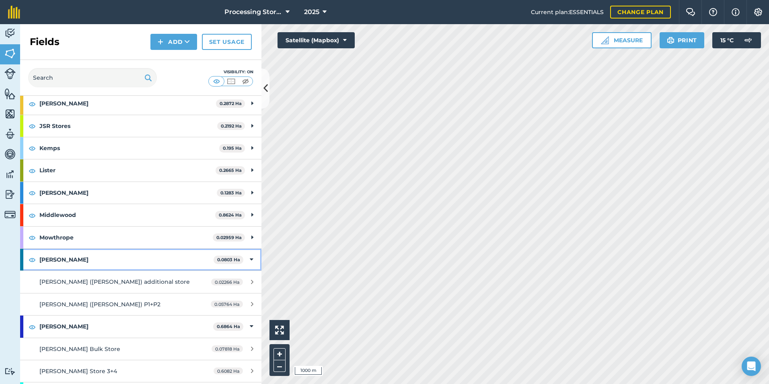
click at [80, 263] on strong "[PERSON_NAME]" at bounding box center [126, 259] width 174 height 22
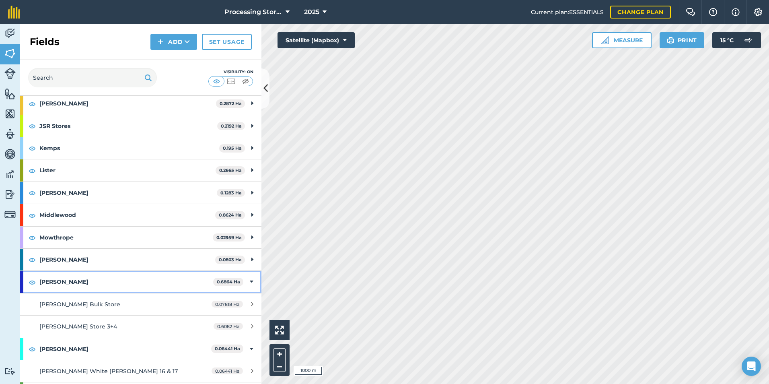
click at [70, 283] on strong "[PERSON_NAME]" at bounding box center [126, 282] width 174 height 22
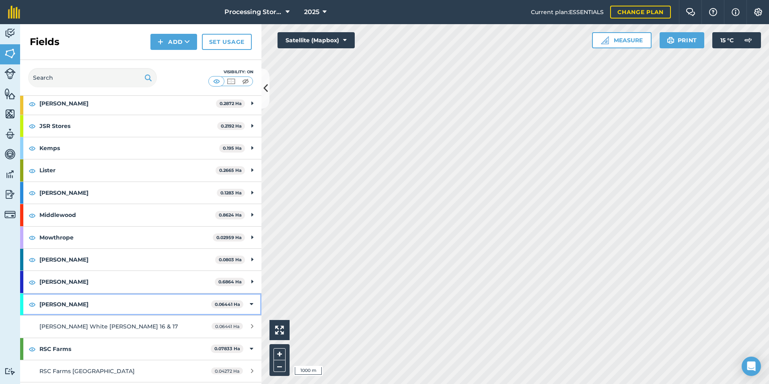
click at [62, 308] on strong "[PERSON_NAME]" at bounding box center [125, 304] width 172 height 22
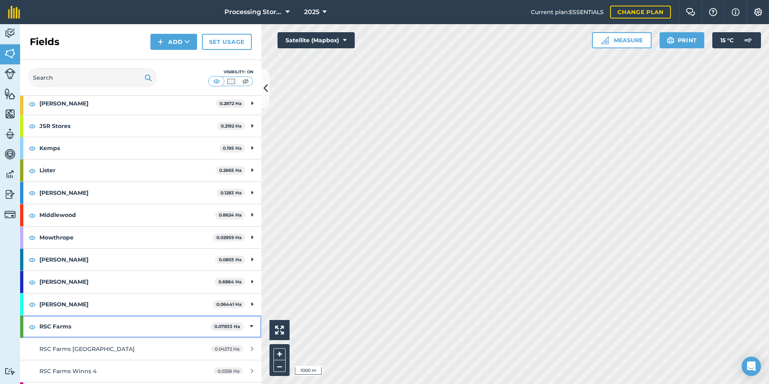
click at [60, 326] on strong "RSC Farms" at bounding box center [124, 326] width 171 height 22
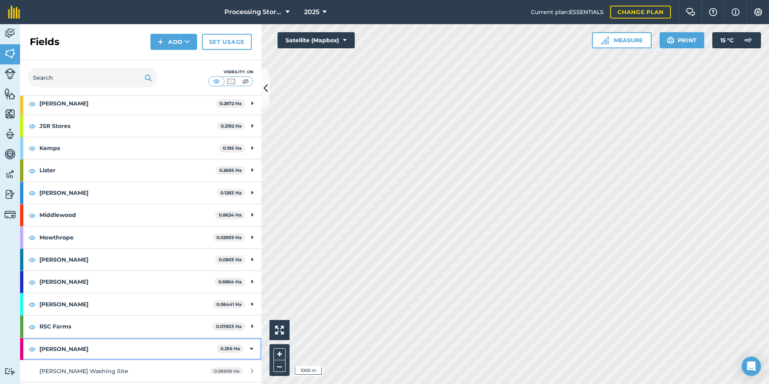
click at [53, 348] on strong "[PERSON_NAME]" at bounding box center [127, 349] width 177 height 22
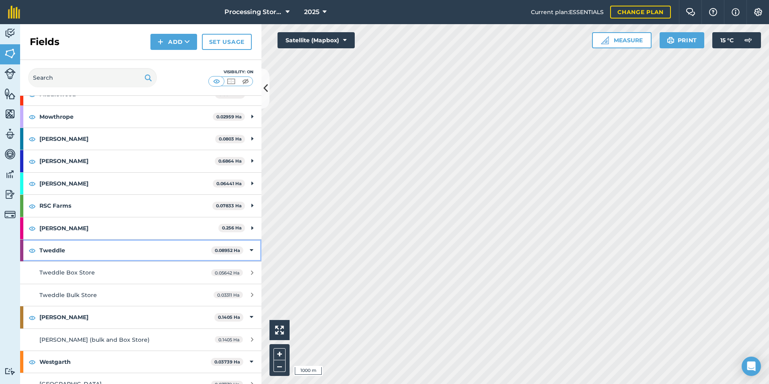
click at [51, 246] on strong "Tweddle" at bounding box center [125, 250] width 172 height 22
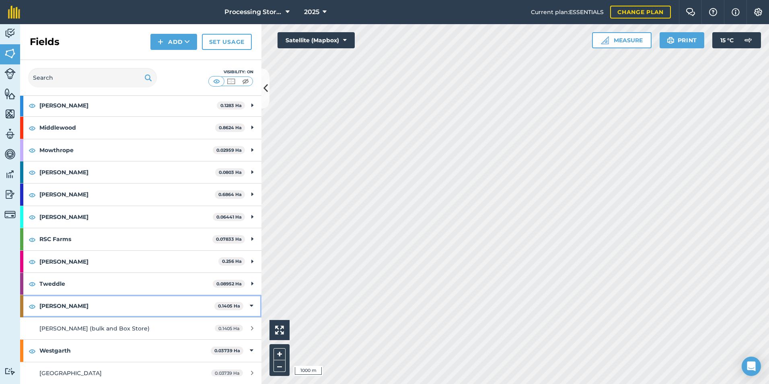
click at [51, 302] on strong "[PERSON_NAME]" at bounding box center [126, 306] width 175 height 22
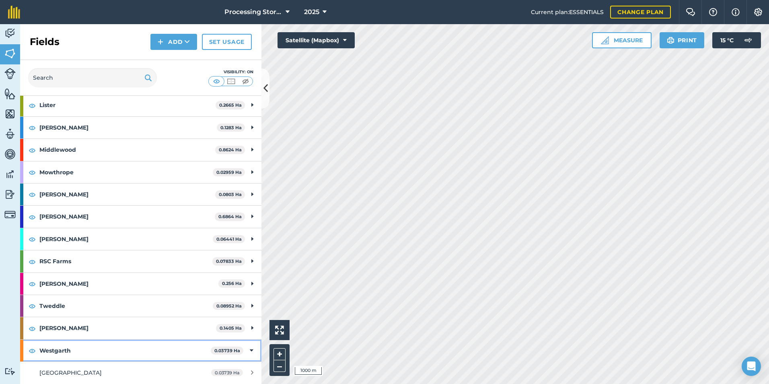
click at [49, 348] on strong "Westgarth" at bounding box center [124, 350] width 171 height 22
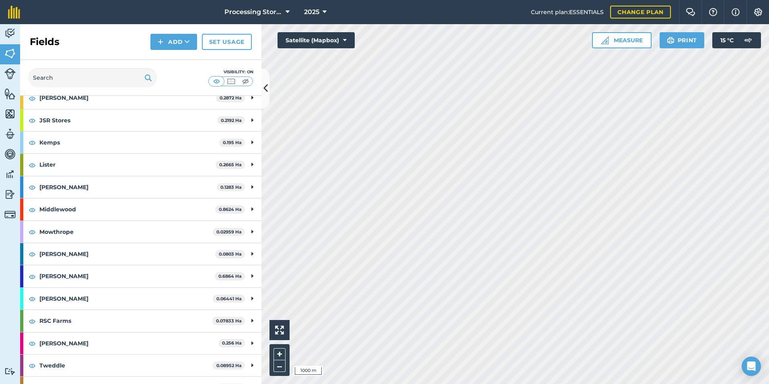
scroll to position [281, 0]
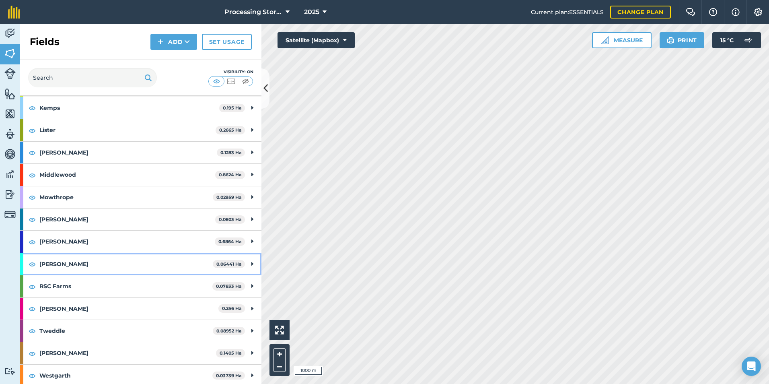
click at [52, 265] on strong "[PERSON_NAME]" at bounding box center [125, 264] width 173 height 22
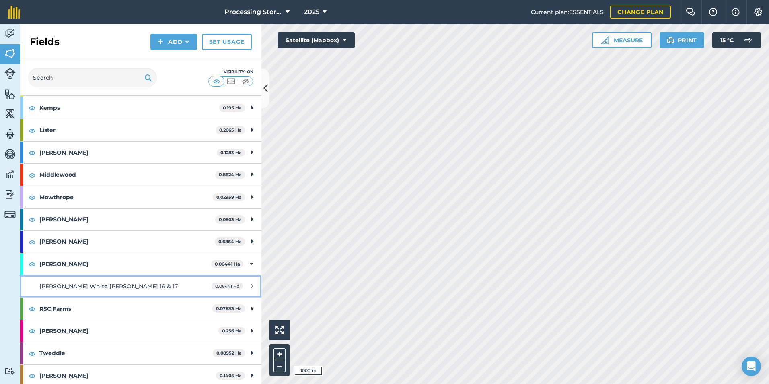
click at [62, 286] on span "[PERSON_NAME] White [PERSON_NAME] 16 & 17" at bounding box center [108, 285] width 138 height 7
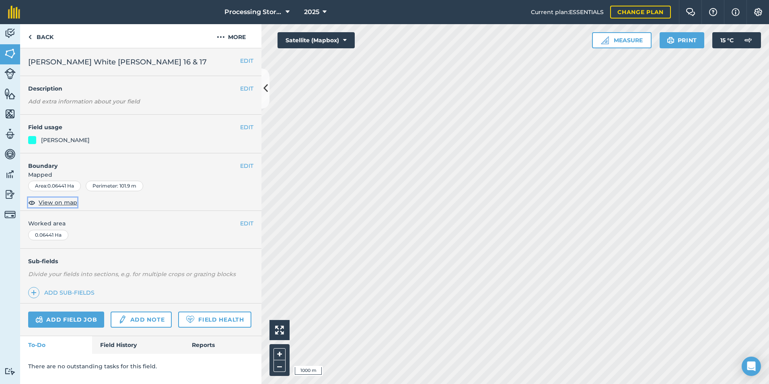
click at [64, 204] on span "View on map" at bounding box center [58, 202] width 39 height 9
click at [54, 38] on link "Back" at bounding box center [40, 36] width 41 height 24
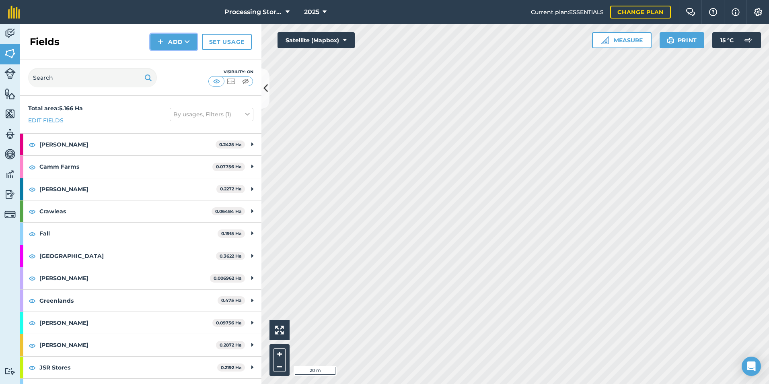
click at [173, 35] on button "Add" at bounding box center [173, 42] width 47 height 16
click at [171, 76] on link "Import" at bounding box center [174, 78] width 44 height 18
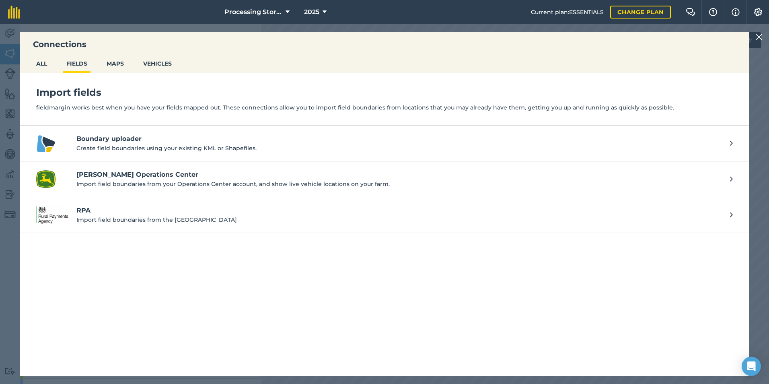
click at [758, 37] on img at bounding box center [758, 37] width 7 height 10
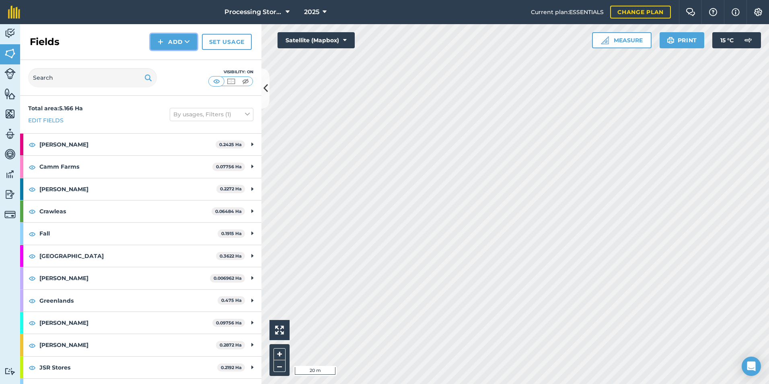
click at [180, 45] on button "Add" at bounding box center [173, 42] width 47 height 16
click at [178, 55] on link "Draw" at bounding box center [174, 60] width 44 height 18
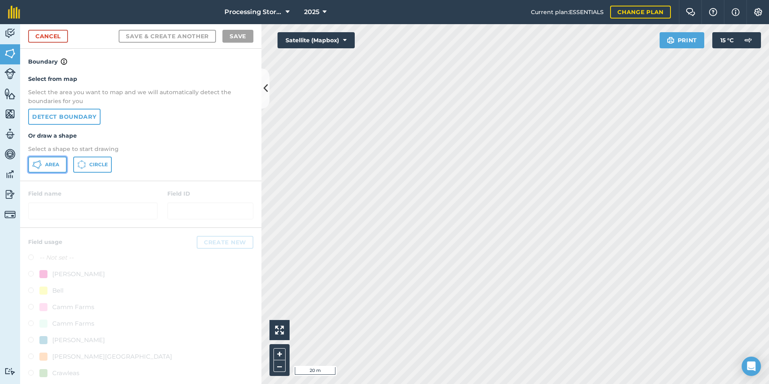
click at [52, 162] on span "Area" at bounding box center [52, 164] width 14 height 6
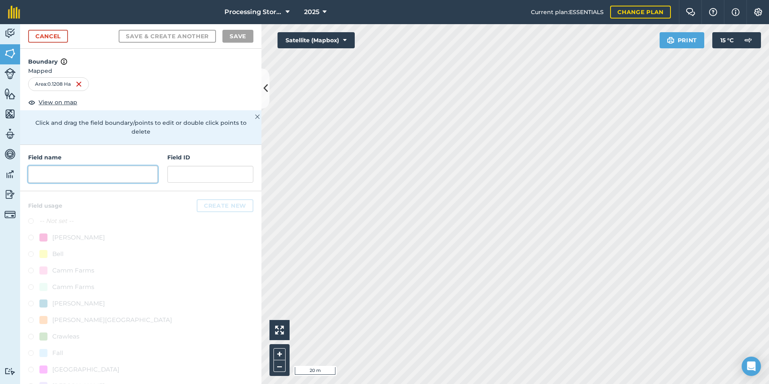
click at [69, 171] on input "text" at bounding box center [92, 174] width 129 height 17
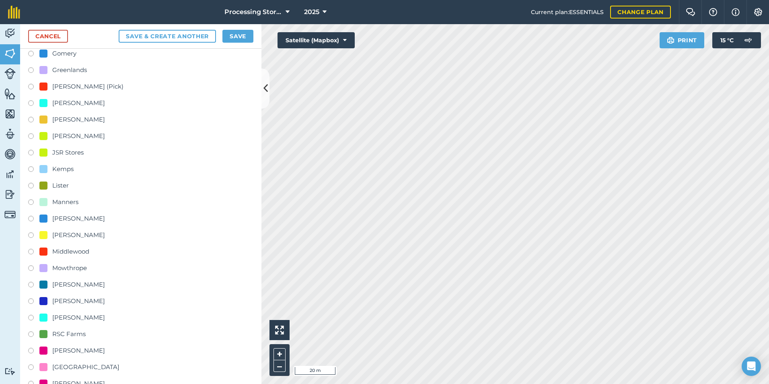
scroll to position [362, 0]
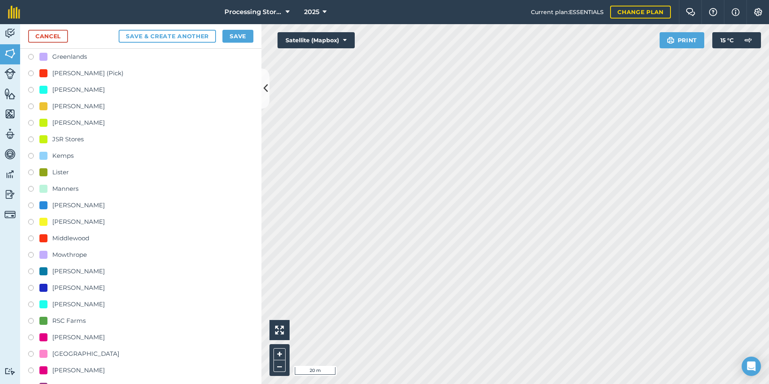
type input "[PERSON_NAME] Stonegrave Stores"
click at [32, 303] on label at bounding box center [33, 305] width 11 height 8
radio input "true"
click at [233, 33] on button "Save" at bounding box center [237, 36] width 31 height 13
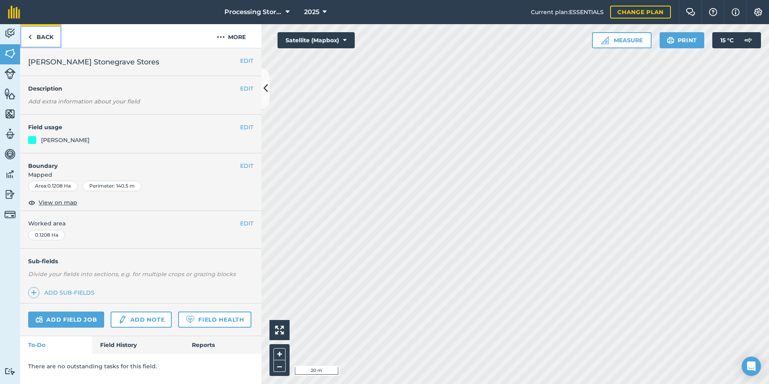
click at [48, 41] on link "Back" at bounding box center [40, 36] width 41 height 24
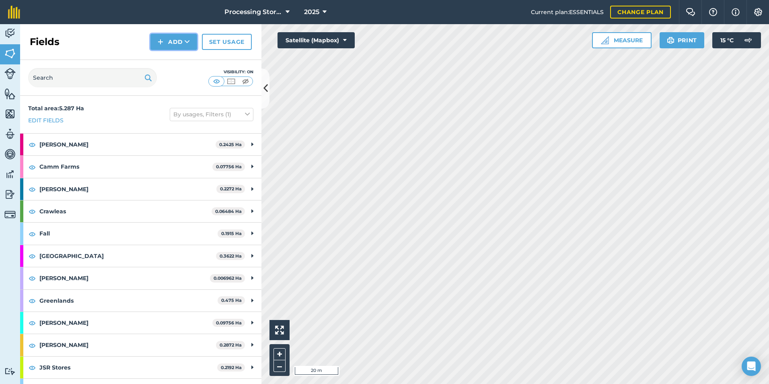
click at [167, 41] on button "Add" at bounding box center [173, 42] width 47 height 16
click at [177, 65] on link "Draw" at bounding box center [174, 60] width 44 height 18
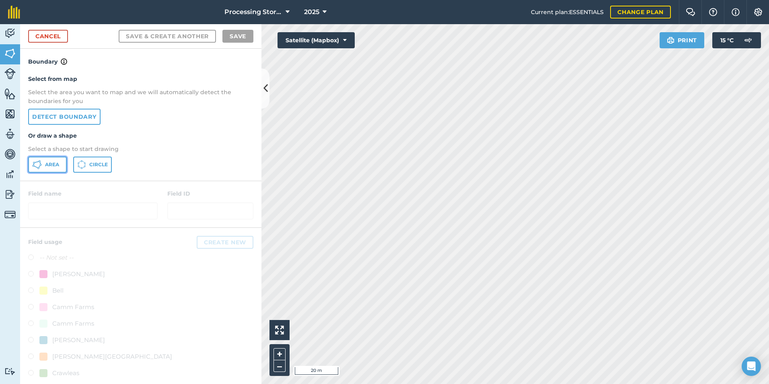
click at [54, 163] on span "Area" at bounding box center [52, 164] width 14 height 6
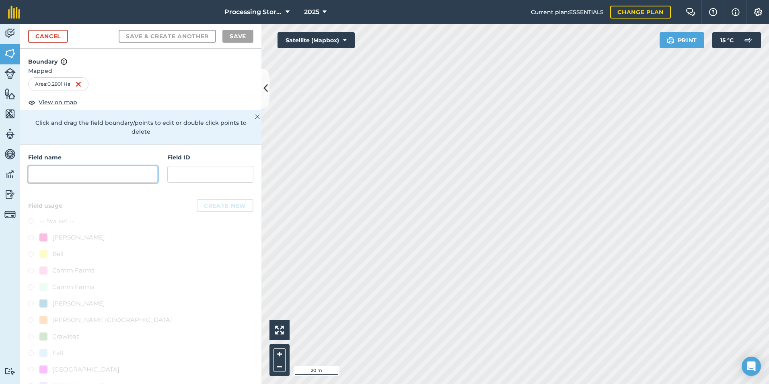
click at [73, 173] on input "text" at bounding box center [92, 174] width 129 height 17
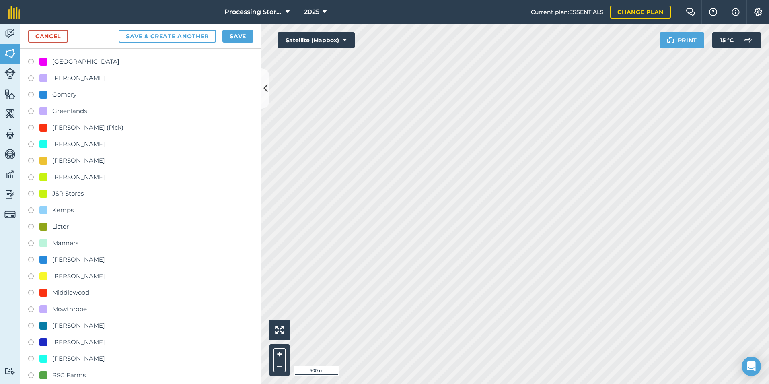
scroll to position [322, 0]
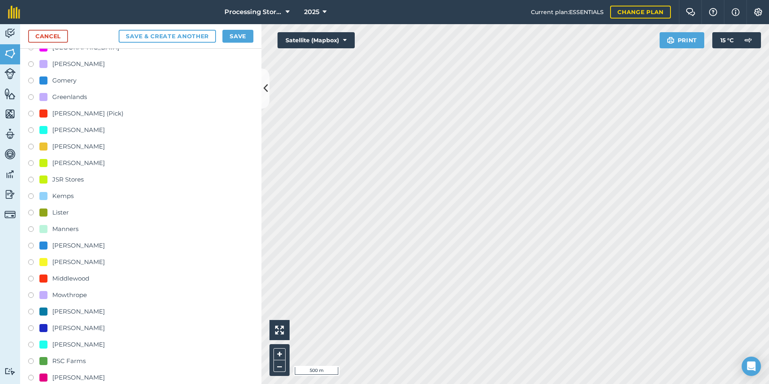
type input "[PERSON_NAME] Wombleton Stores"
click at [31, 345] on label at bounding box center [33, 345] width 11 height 8
radio input "true"
click at [232, 33] on button "Save" at bounding box center [237, 36] width 31 height 13
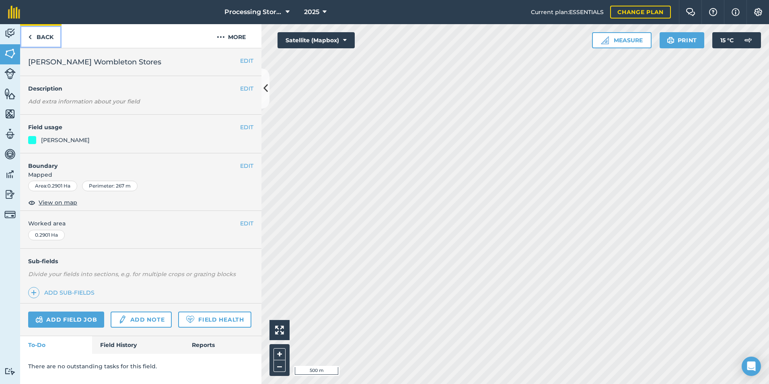
click at [47, 37] on link "Back" at bounding box center [40, 36] width 41 height 24
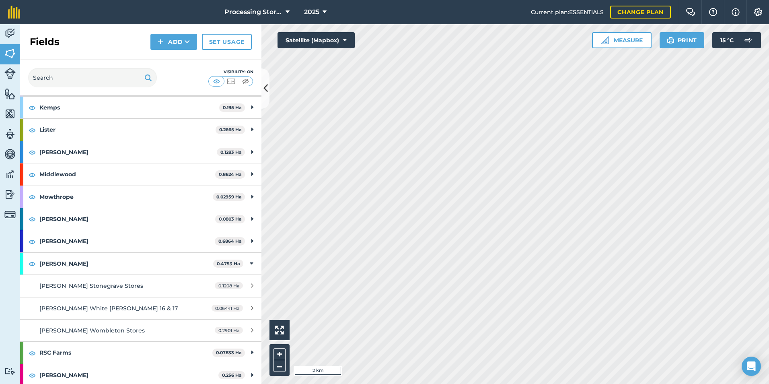
scroll to position [322, 0]
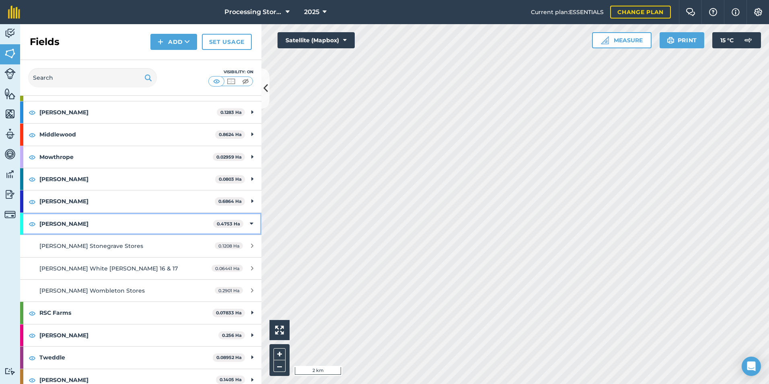
click at [89, 217] on strong "[PERSON_NAME]" at bounding box center [126, 224] width 174 height 22
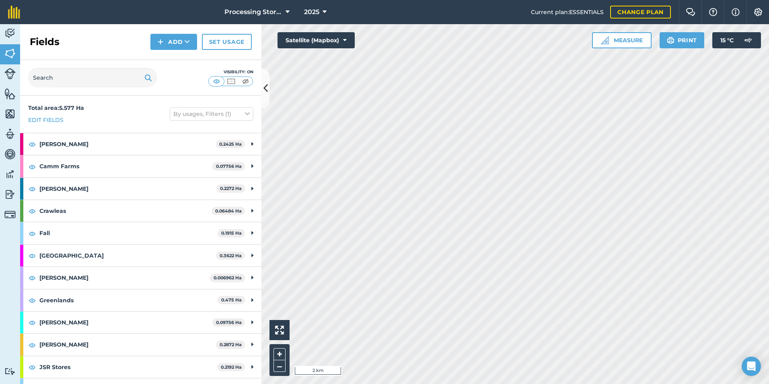
scroll to position [0, 0]
click at [507, 383] on html "Processing Stores 2025 Current plan : ESSENTIALS Change plan Farm Chat Help Inf…" at bounding box center [384, 192] width 769 height 384
click at [220, 50] on div "Fields Add Set usage" at bounding box center [140, 42] width 241 height 36
click at [223, 46] on link "Set usage" at bounding box center [227, 42] width 50 height 16
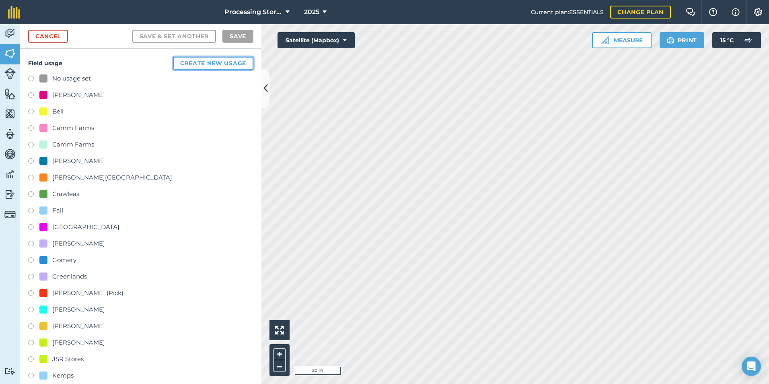
click at [222, 62] on button "Create new usage" at bounding box center [213, 63] width 80 height 13
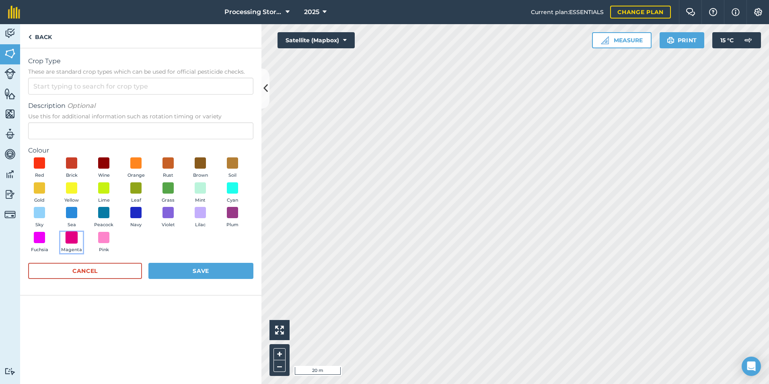
click at [73, 236] on span at bounding box center [72, 237] width 12 height 12
click at [71, 85] on input "Crop Type These are standard crop types which can be used for official pesticid…" at bounding box center [140, 86] width 225 height 17
type input "O"
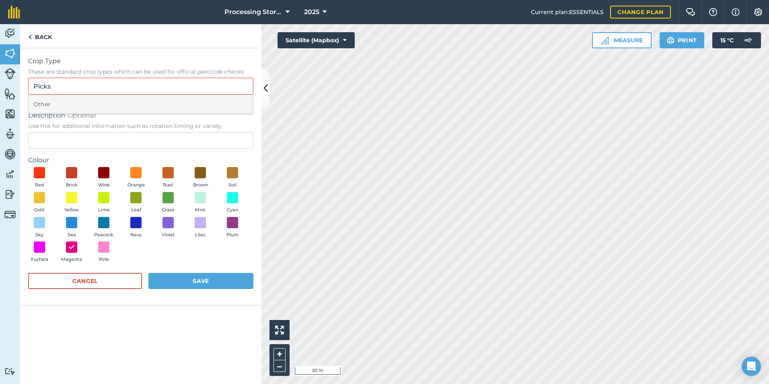
click at [78, 106] on li "Other" at bounding box center [141, 104] width 224 height 19
type input "Other"
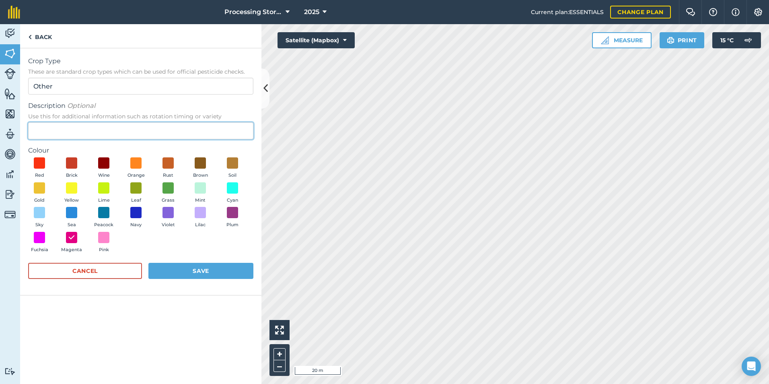
click at [75, 129] on input "Description Optional Use this for additional information such as rotation timin…" at bounding box center [140, 130] width 225 height 17
type input "Picks"
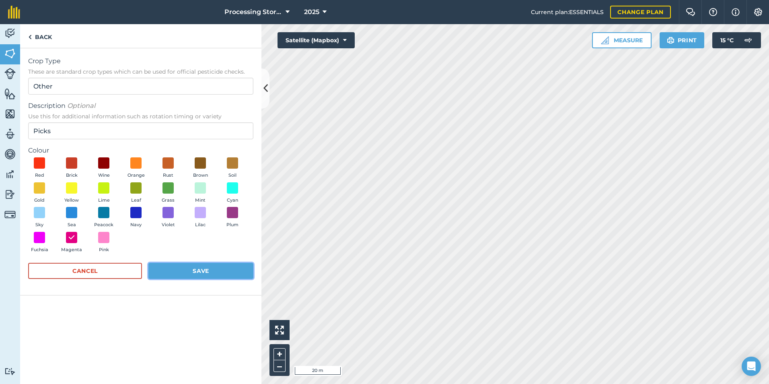
click at [205, 272] on button "Save" at bounding box center [200, 271] width 105 height 16
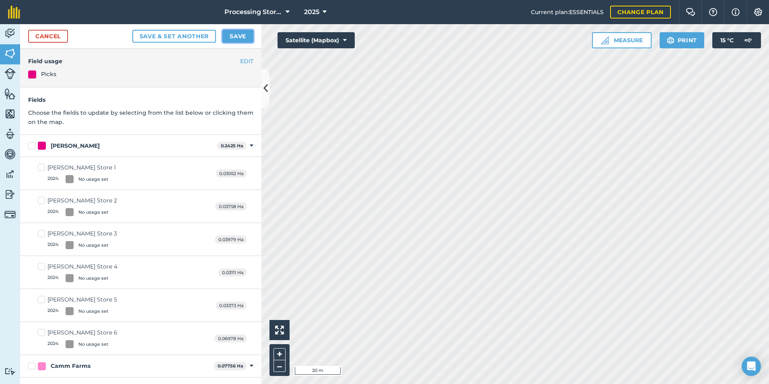
click at [242, 35] on button "Save" at bounding box center [237, 36] width 31 height 13
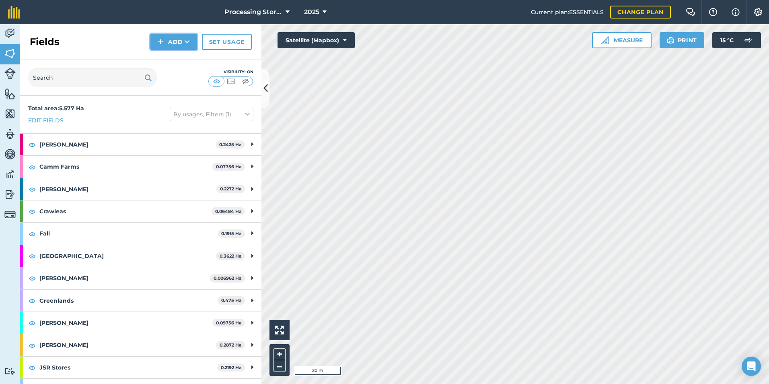
click at [170, 38] on button "Add" at bounding box center [173, 42] width 47 height 16
click at [178, 57] on link "Draw" at bounding box center [174, 60] width 44 height 18
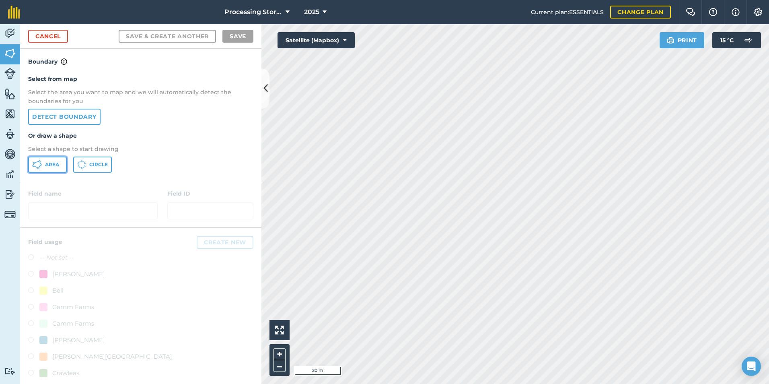
click at [43, 168] on button "Area" at bounding box center [47, 164] width 39 height 16
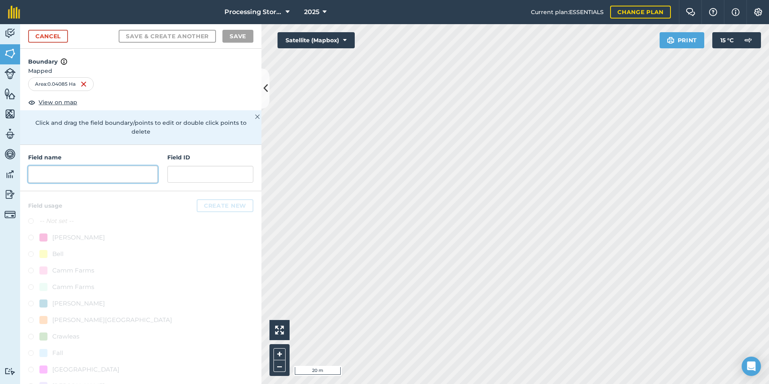
click at [102, 178] on input "text" at bounding box center [92, 174] width 129 height 17
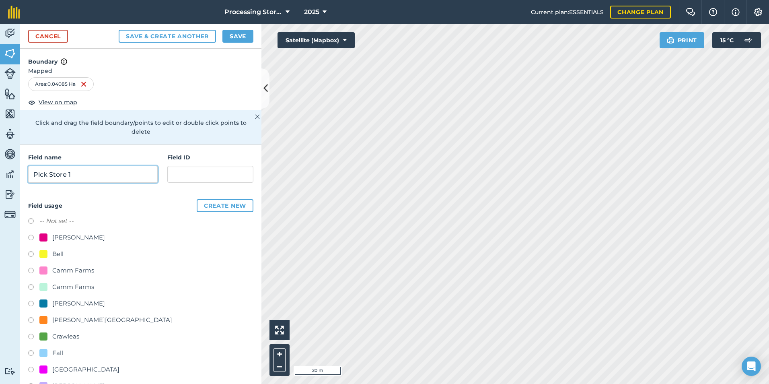
type input "Pick Store 1"
click at [240, 39] on button "Save" at bounding box center [237, 36] width 31 height 13
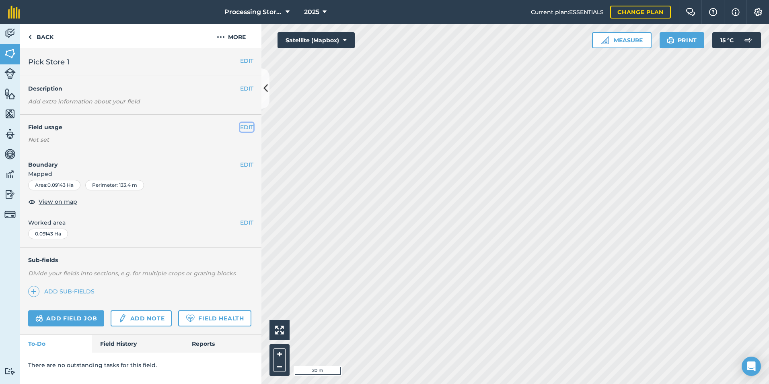
click at [245, 126] on button "EDIT" at bounding box center [246, 127] width 13 height 9
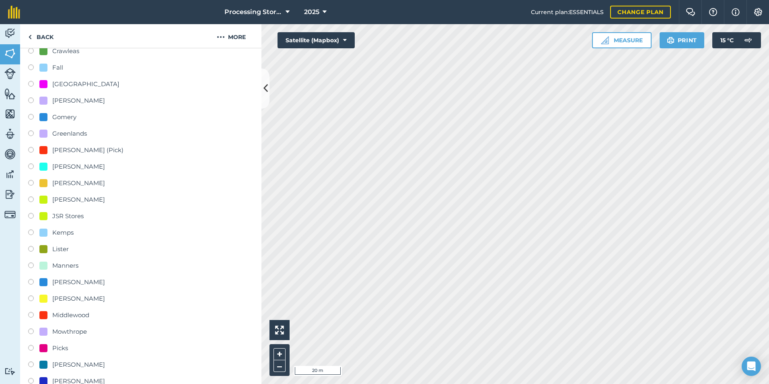
scroll to position [241, 0]
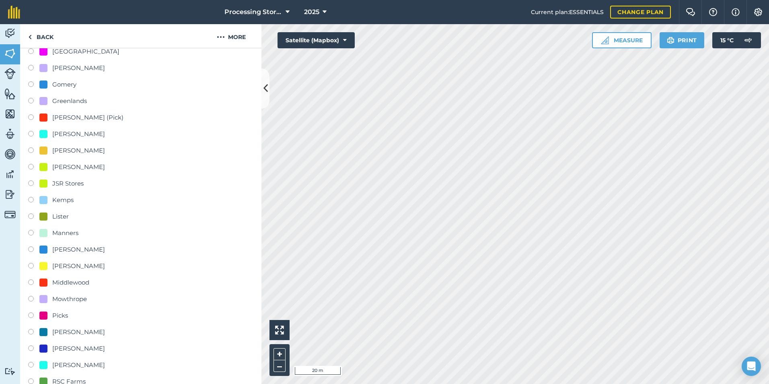
click at [30, 117] on label at bounding box center [33, 118] width 11 height 8
radio input "true"
radio input "false"
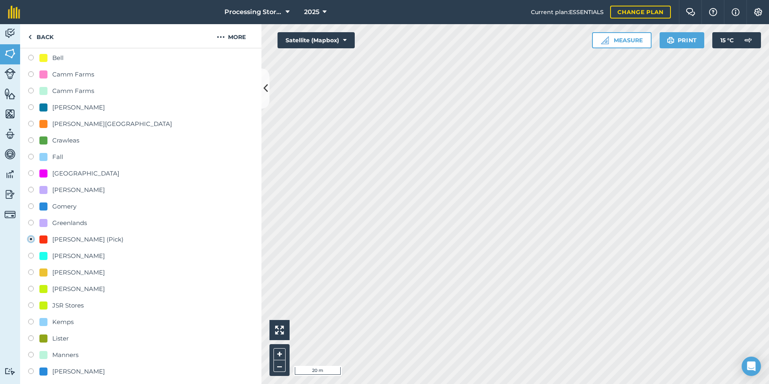
scroll to position [0, 0]
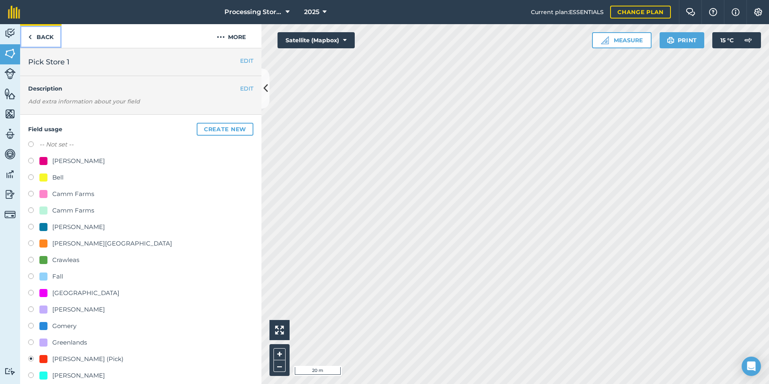
click at [39, 36] on link "Back" at bounding box center [40, 36] width 41 height 24
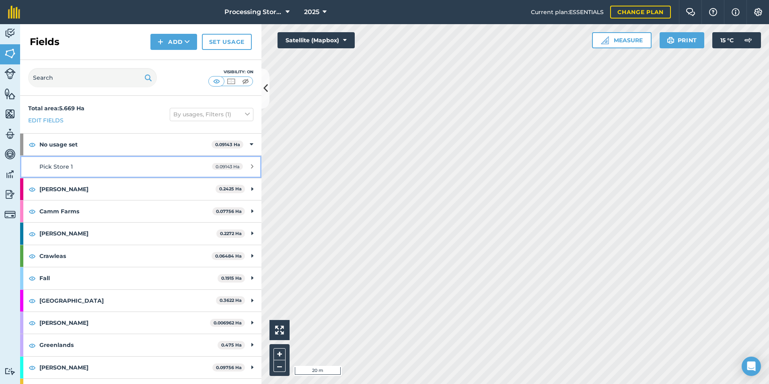
click at [93, 164] on div "Pick Store 1" at bounding box center [114, 166] width 151 height 9
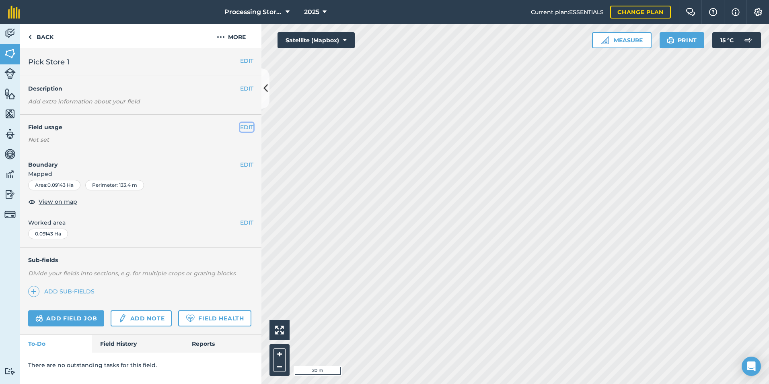
click at [246, 130] on button "EDIT" at bounding box center [246, 127] width 13 height 9
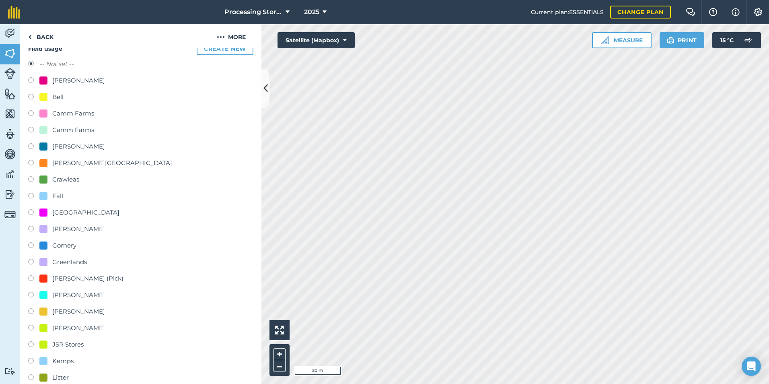
scroll to position [121, 0]
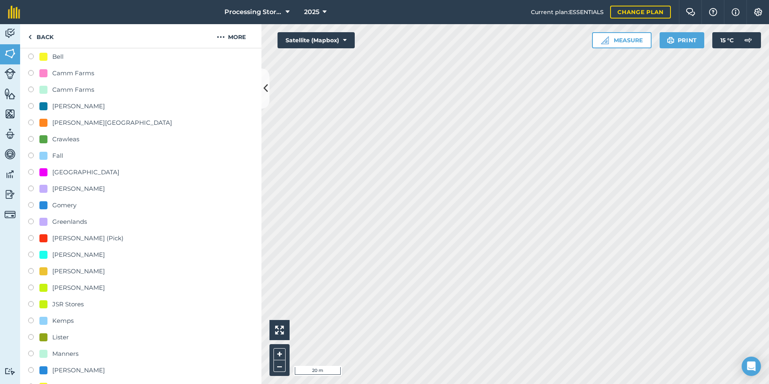
click at [31, 236] on label at bounding box center [33, 239] width 11 height 8
radio input "true"
radio input "false"
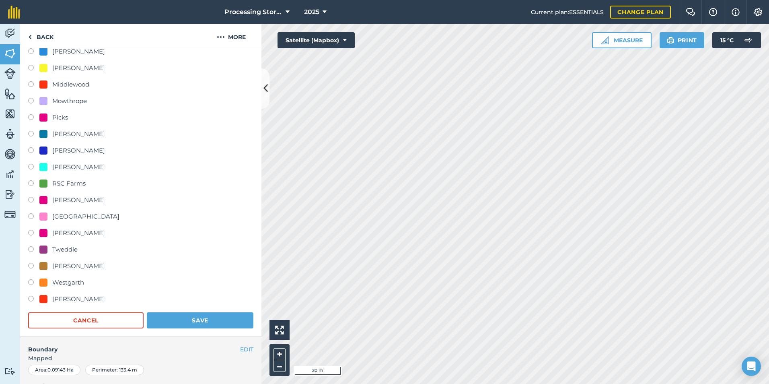
scroll to position [603, 0]
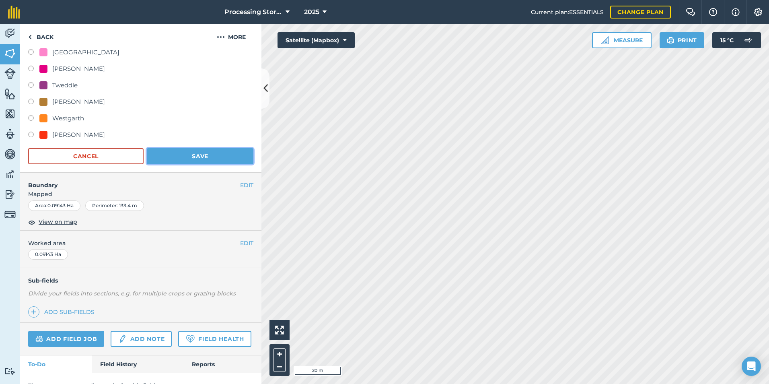
click at [187, 149] on button "Save" at bounding box center [200, 156] width 107 height 16
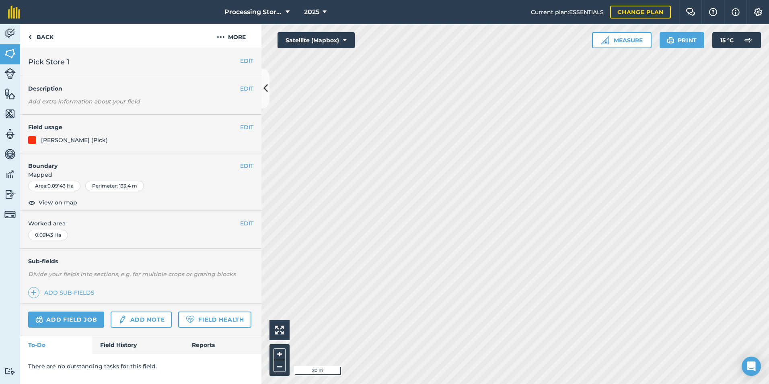
scroll to position [0, 0]
click at [47, 29] on link "Back" at bounding box center [40, 36] width 41 height 24
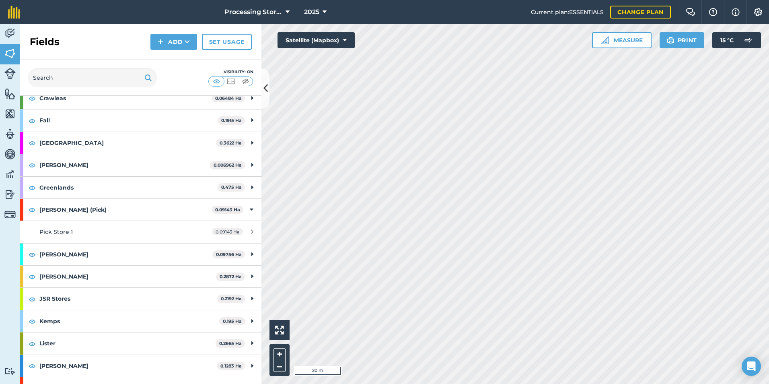
scroll to position [121, 0]
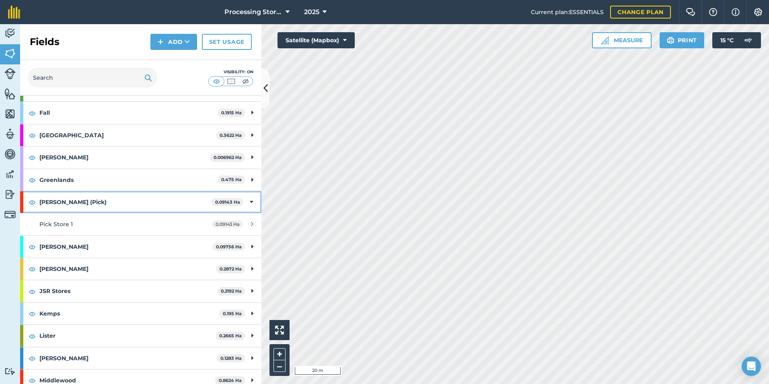
click at [109, 202] on strong "[PERSON_NAME] (Pick)" at bounding box center [125, 202] width 172 height 22
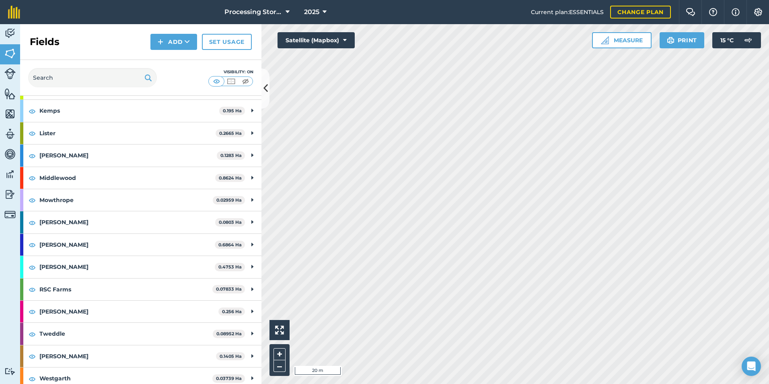
scroll to position [306, 0]
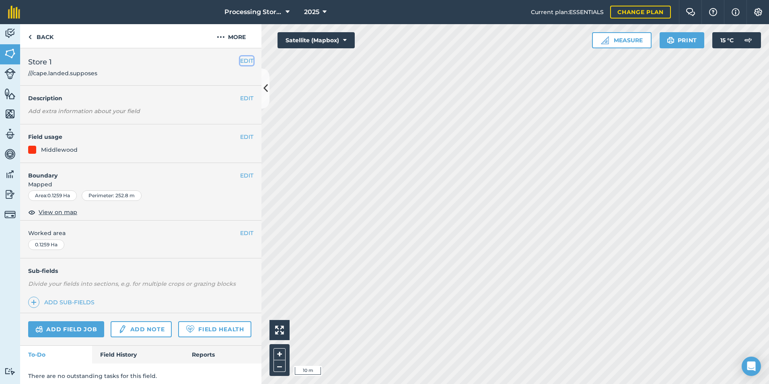
click at [242, 60] on button "EDIT" at bounding box center [246, 60] width 13 height 9
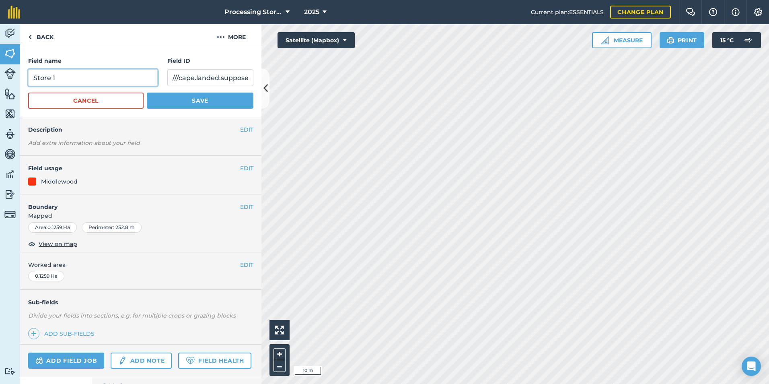
click at [33, 76] on input "Store 1" at bounding box center [92, 77] width 129 height 17
type input "Middlewood Store 1"
click at [173, 101] on button "Save" at bounding box center [200, 100] width 107 height 16
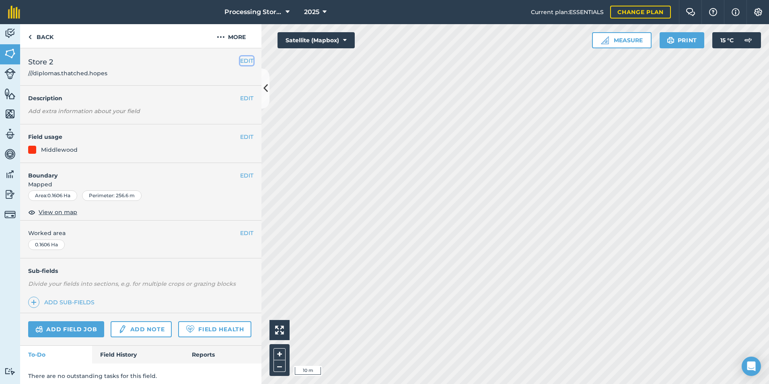
click at [243, 58] on button "EDIT" at bounding box center [246, 60] width 13 height 9
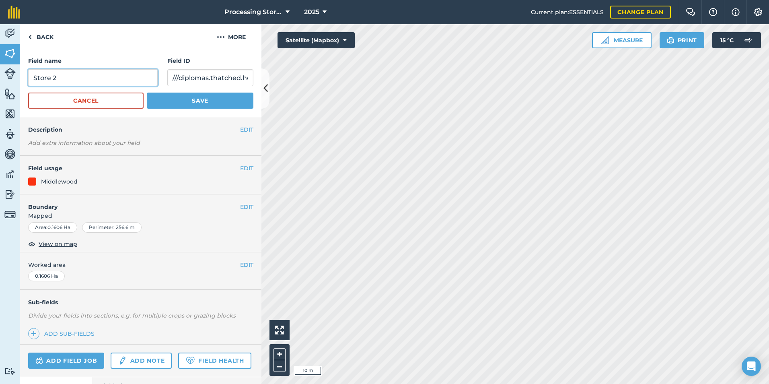
click at [31, 75] on input "Store 2" at bounding box center [92, 77] width 129 height 17
type input "Middlewood Store 2"
click at [189, 96] on button "Save" at bounding box center [200, 100] width 107 height 16
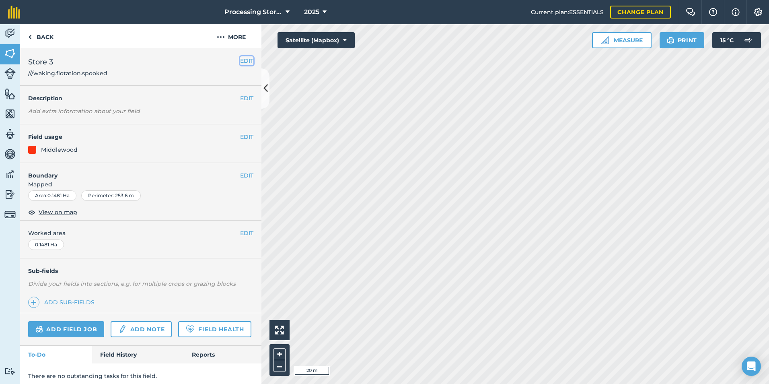
click at [240, 58] on button "EDIT" at bounding box center [246, 60] width 13 height 9
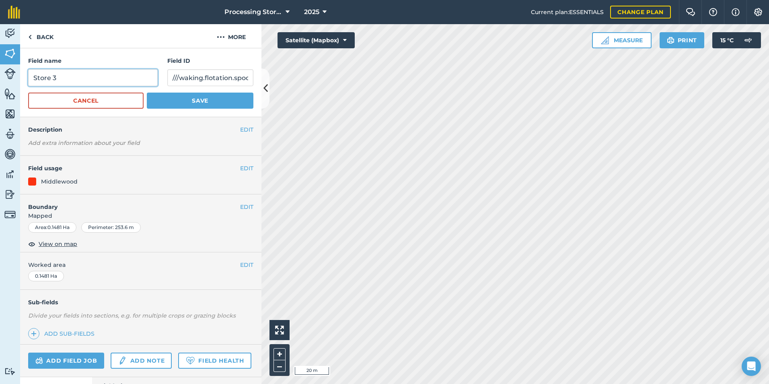
click at [35, 76] on input "Store 3" at bounding box center [92, 77] width 129 height 17
type input "Middlewood Store 3"
click at [203, 96] on button "Save" at bounding box center [200, 100] width 107 height 16
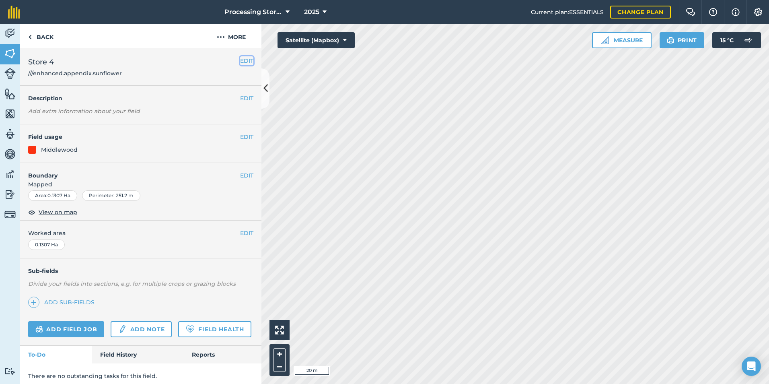
click at [240, 62] on button "EDIT" at bounding box center [246, 60] width 13 height 9
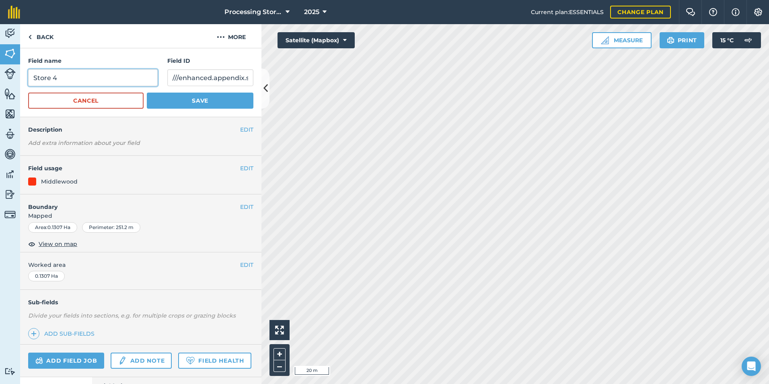
click at [34, 76] on input "Store 4" at bounding box center [92, 77] width 129 height 17
type input "Middlewood Store 4"
click at [206, 101] on button "Save" at bounding box center [200, 100] width 107 height 16
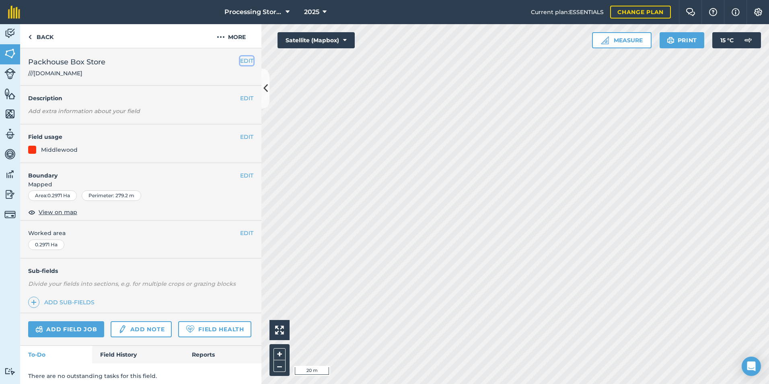
click at [240, 58] on button "EDIT" at bounding box center [246, 60] width 13 height 9
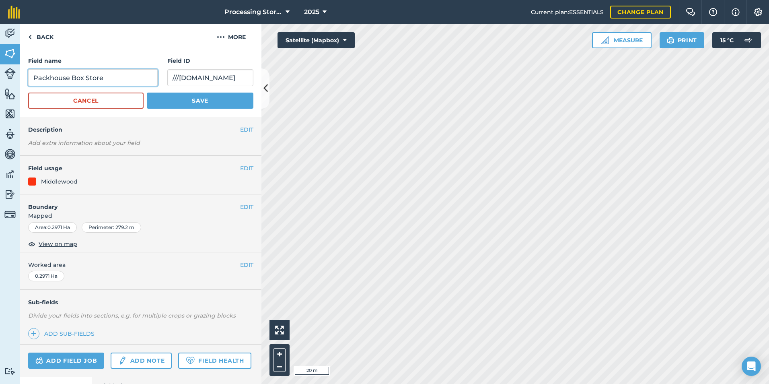
click at [33, 77] on input "Packhouse Box Store" at bounding box center [92, 77] width 129 height 17
type input "Middlewood Packhouse Box Store"
click at [192, 96] on button "Save" at bounding box center [200, 100] width 107 height 16
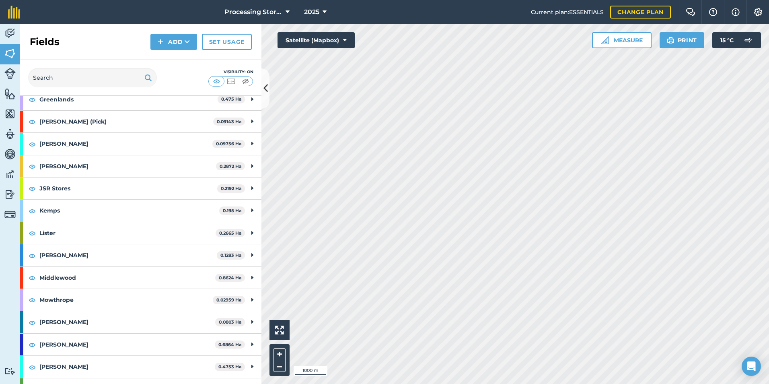
scroll to position [306, 0]
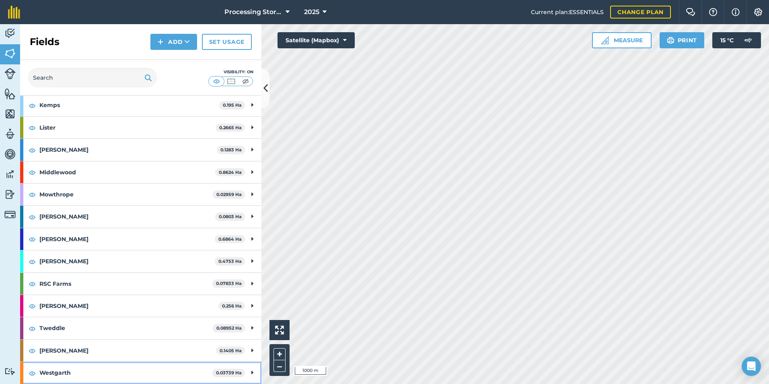
click at [95, 371] on strong "Westgarth" at bounding box center [125, 372] width 173 height 22
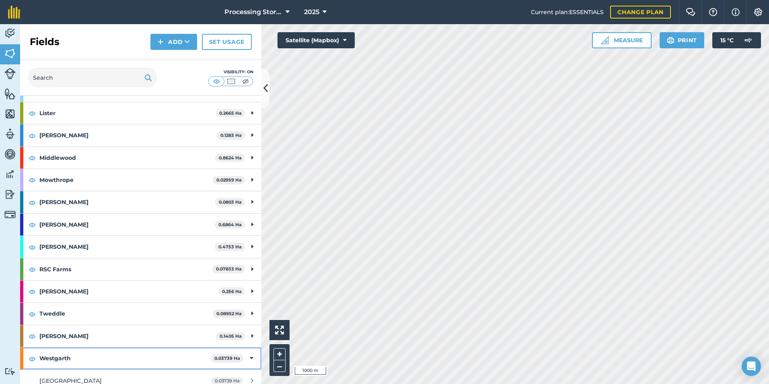
scroll to position [328, 0]
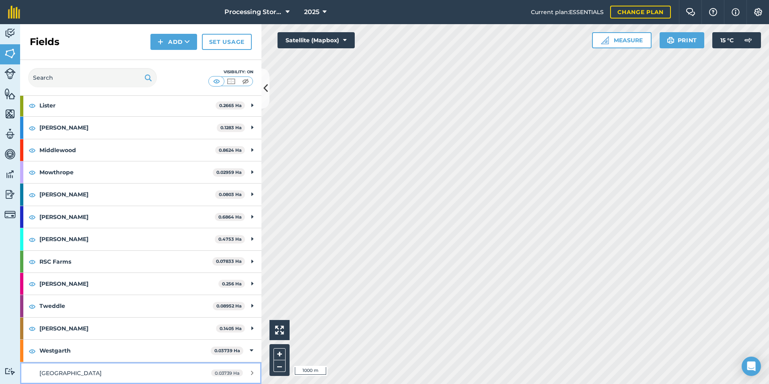
click at [95, 371] on span "[GEOGRAPHIC_DATA]" at bounding box center [70, 372] width 62 height 7
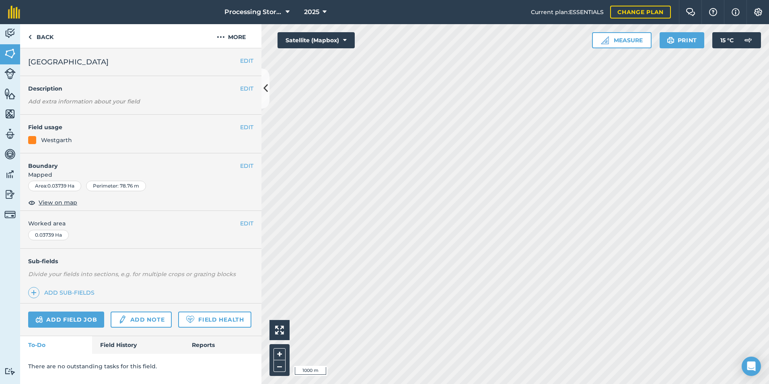
click at [56, 196] on div "EDIT Boundary Mapped Area : 0.03739 Ha Perimeter : 78.76 m View on map" at bounding box center [140, 182] width 241 height 58
click at [58, 203] on span "View on map" at bounding box center [58, 202] width 39 height 9
click at [46, 35] on link "Back" at bounding box center [40, 36] width 41 height 24
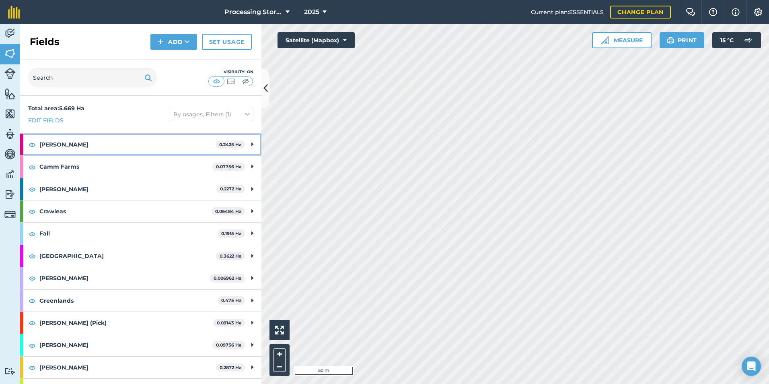
click at [108, 145] on strong "[PERSON_NAME]" at bounding box center [127, 144] width 176 height 22
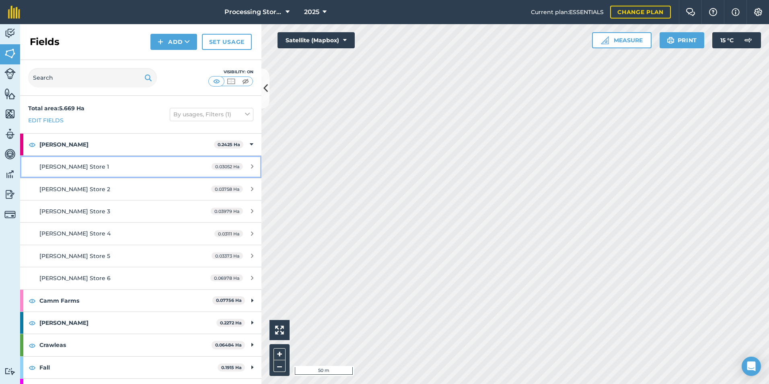
click at [106, 165] on div "[PERSON_NAME] Store 1" at bounding box center [114, 166] width 151 height 9
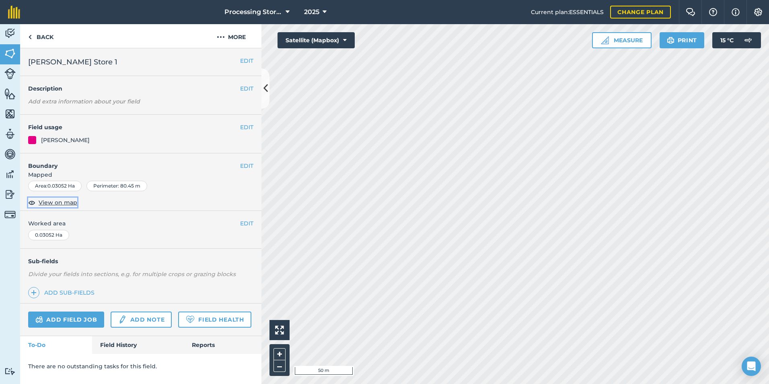
click at [49, 204] on span "View on map" at bounding box center [58, 202] width 39 height 9
click at [37, 34] on link "Back" at bounding box center [40, 36] width 41 height 24
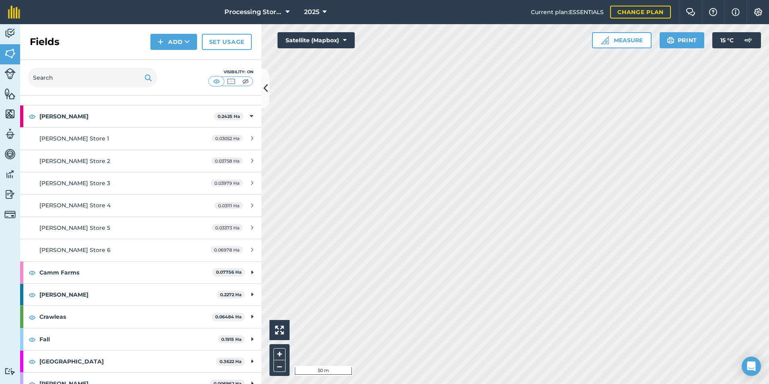
scroll to position [40, 0]
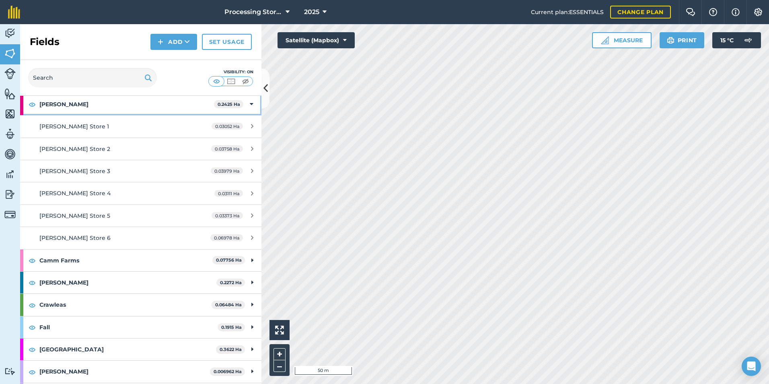
click at [73, 105] on strong "[PERSON_NAME]" at bounding box center [126, 104] width 174 height 22
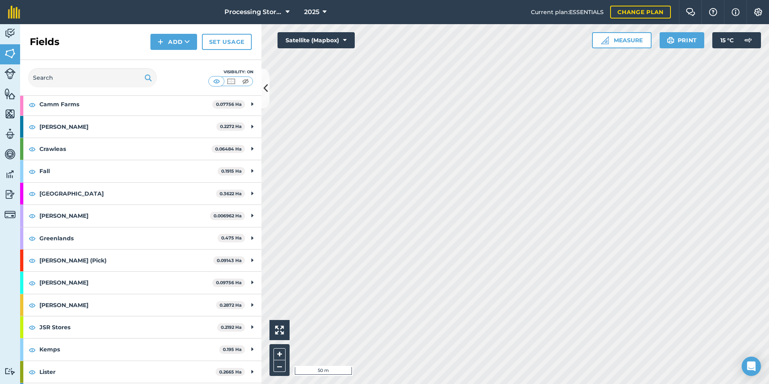
scroll to position [80, 0]
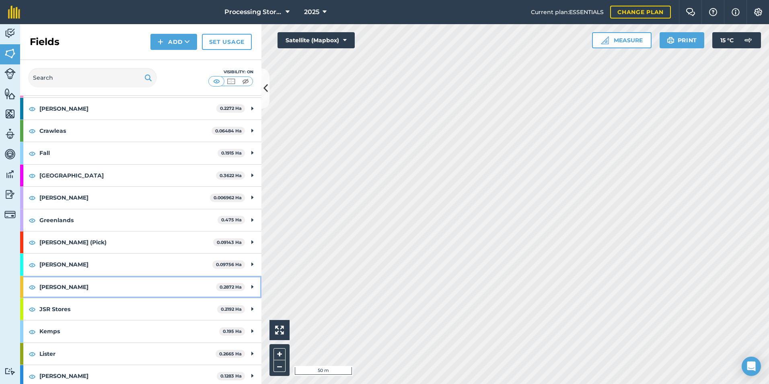
click at [84, 281] on strong "[PERSON_NAME]" at bounding box center [127, 287] width 177 height 22
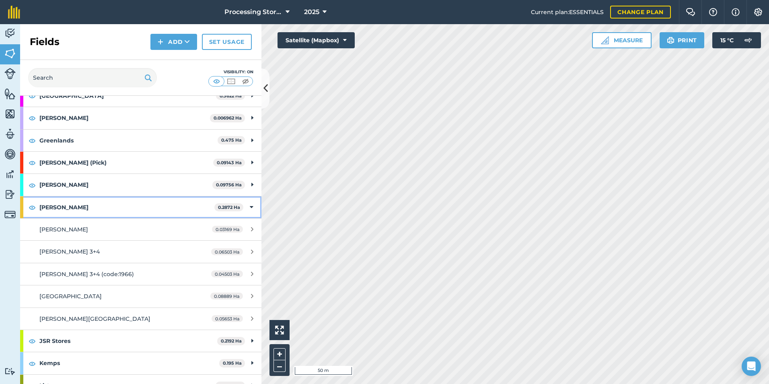
scroll to position [161, 0]
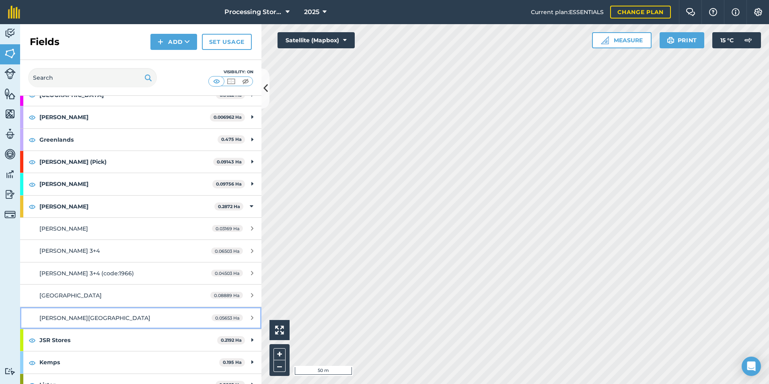
click at [88, 310] on link "[PERSON_NAME][GEOGRAPHIC_DATA] 0.05653 Ha" at bounding box center [140, 318] width 241 height 22
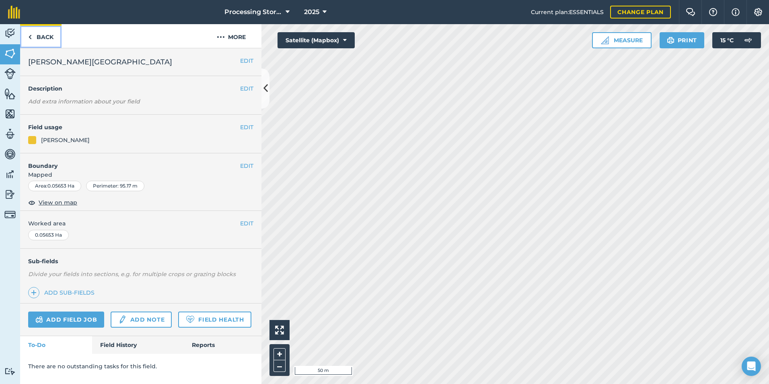
click at [50, 33] on link "Back" at bounding box center [40, 36] width 41 height 24
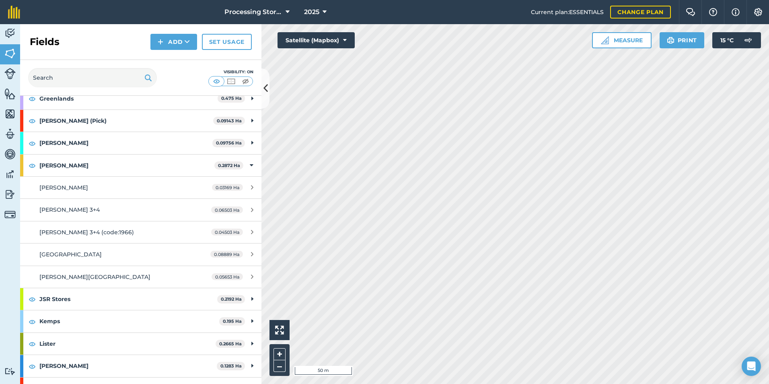
scroll to position [241, 0]
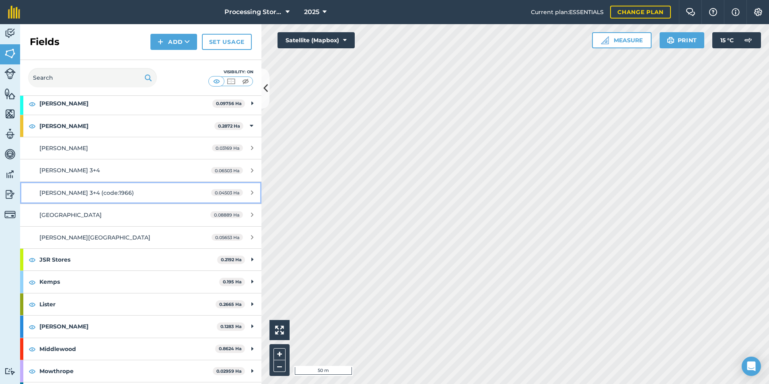
click at [126, 188] on div "[PERSON_NAME] 3+4 (code:1966)" at bounding box center [114, 192] width 151 height 9
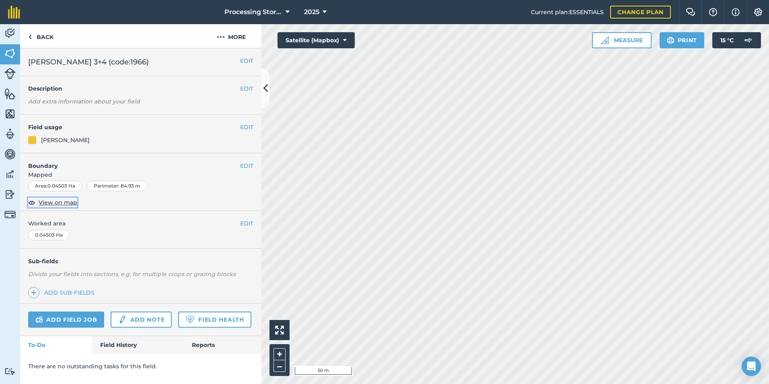
click at [72, 203] on span "View on map" at bounding box center [58, 202] width 39 height 9
click at [47, 41] on link "Back" at bounding box center [40, 36] width 41 height 24
click at [45, 44] on link "Back" at bounding box center [40, 36] width 41 height 24
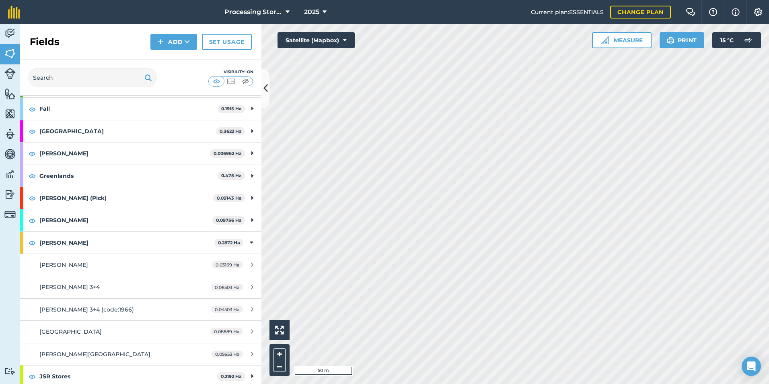
scroll to position [161, 0]
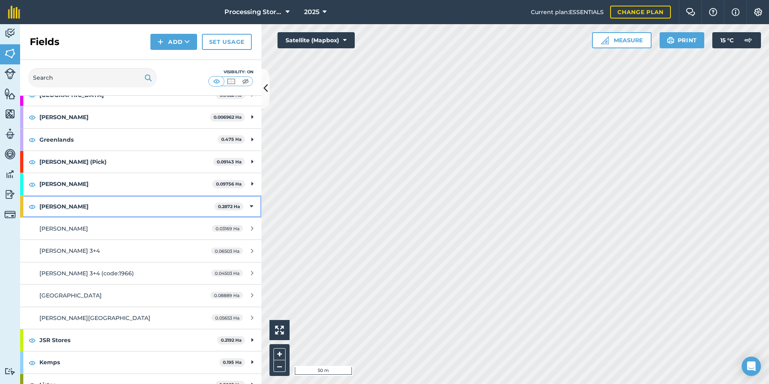
click at [110, 204] on strong "[PERSON_NAME]" at bounding box center [126, 206] width 175 height 22
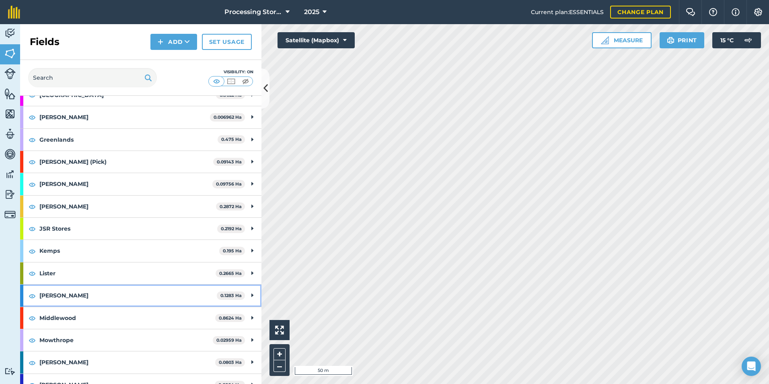
click at [37, 298] on div "[PERSON_NAME] 0.1283 Ha" at bounding box center [140, 295] width 241 height 22
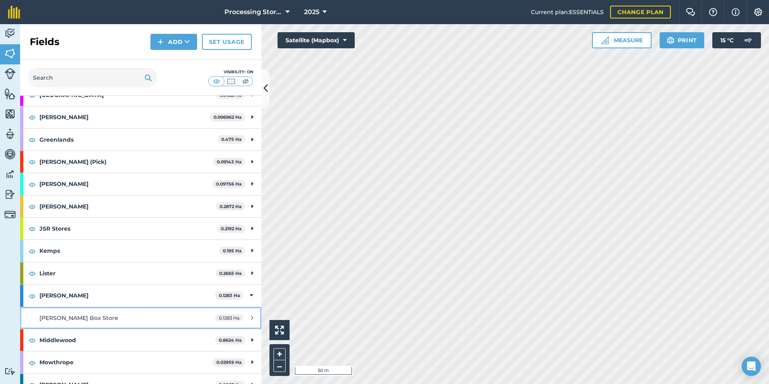
click at [89, 312] on link "[PERSON_NAME] Box Store 0.1283 Ha" at bounding box center [140, 318] width 241 height 22
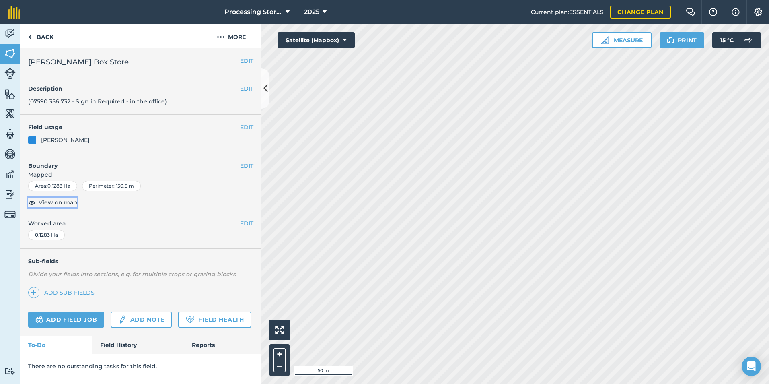
click at [50, 204] on span "View on map" at bounding box center [58, 202] width 39 height 9
click at [51, 39] on link "Back" at bounding box center [40, 36] width 41 height 24
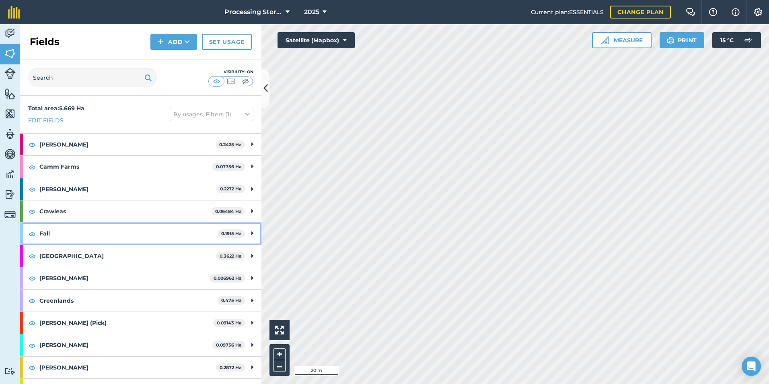
click at [107, 237] on strong "Fall" at bounding box center [128, 233] width 178 height 22
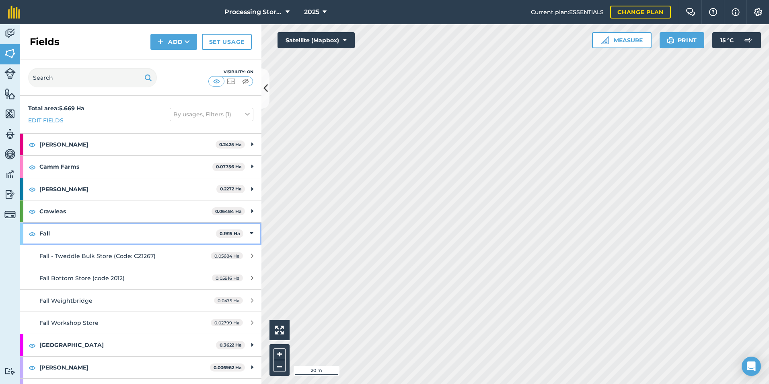
click at [129, 230] on strong "Fall" at bounding box center [127, 233] width 177 height 22
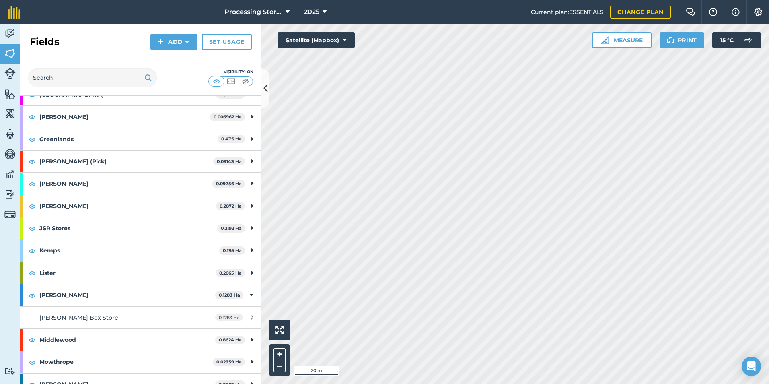
scroll to position [201, 0]
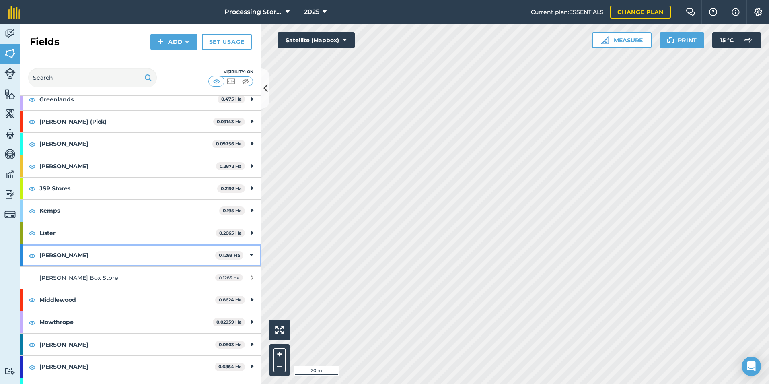
click at [108, 253] on strong "[PERSON_NAME]" at bounding box center [127, 255] width 176 height 22
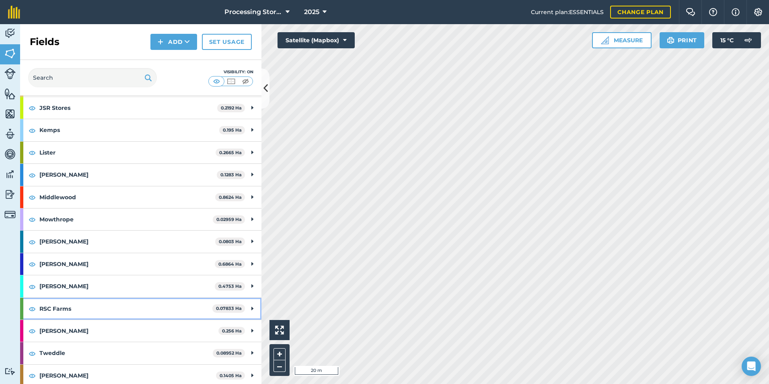
click at [80, 313] on strong "RSC Farms" at bounding box center [125, 309] width 173 height 22
click at [72, 308] on strong "RSC Farms" at bounding box center [124, 309] width 171 height 22
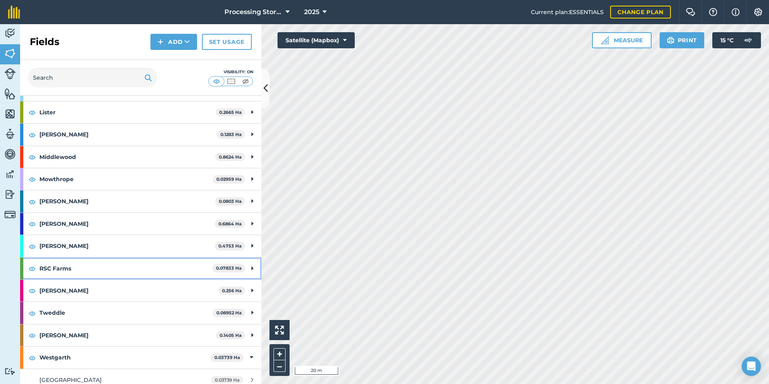
scroll to position [328, 0]
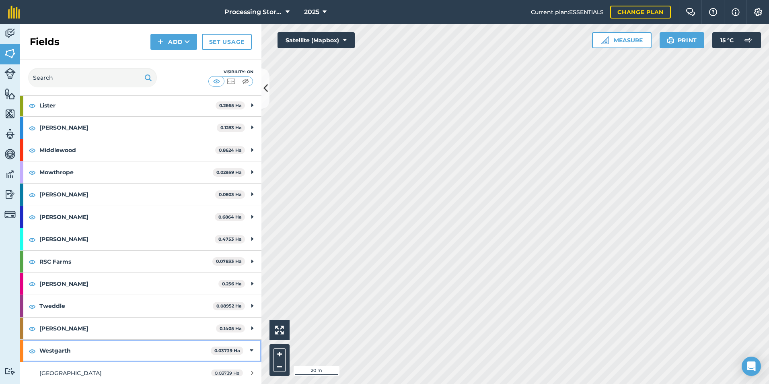
click at [103, 349] on strong "Westgarth" at bounding box center [124, 350] width 171 height 22
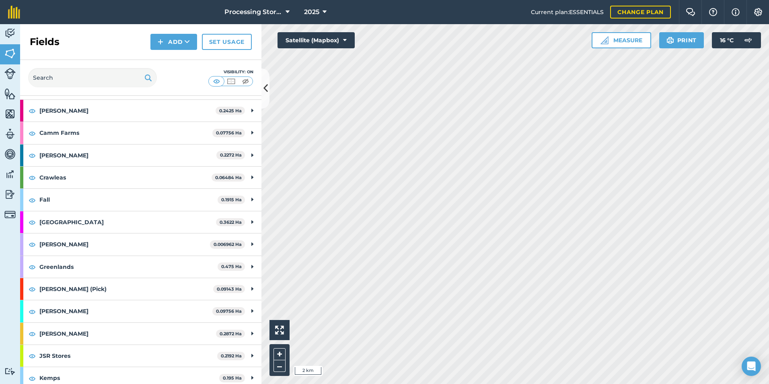
scroll to position [25, 0]
